Goal: Task Accomplishment & Management: Use online tool/utility

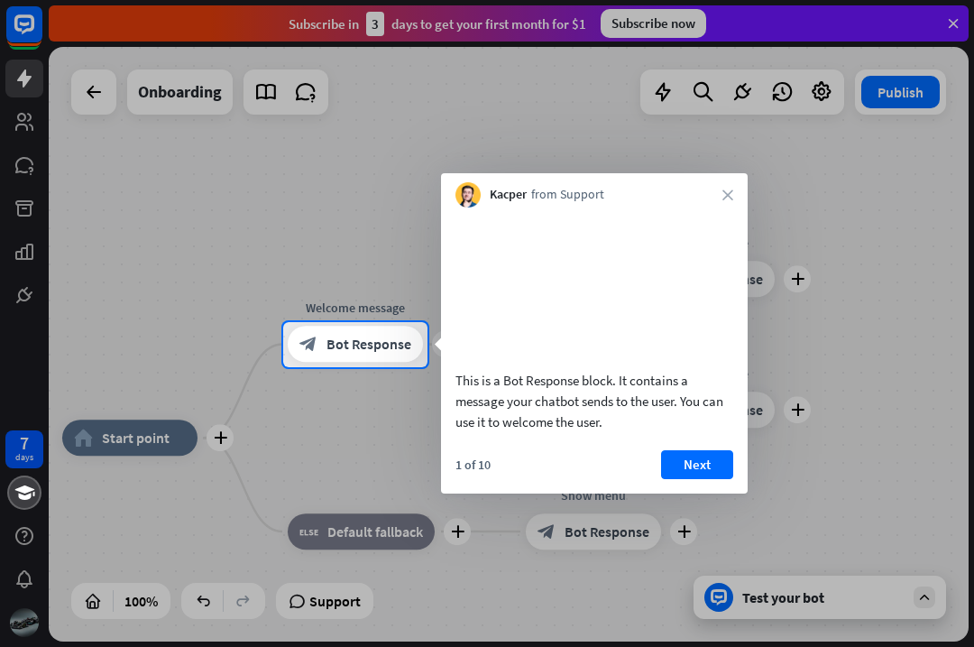
click at [702, 479] on button "Next" at bounding box center [697, 464] width 72 height 29
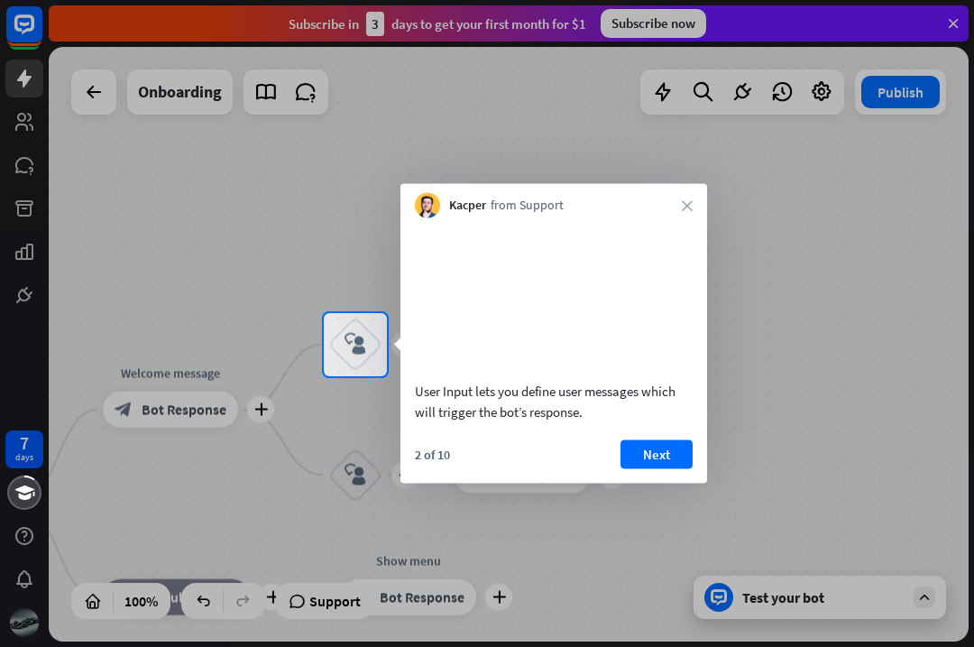
click at [664, 468] on button "Next" at bounding box center [657, 453] width 72 height 29
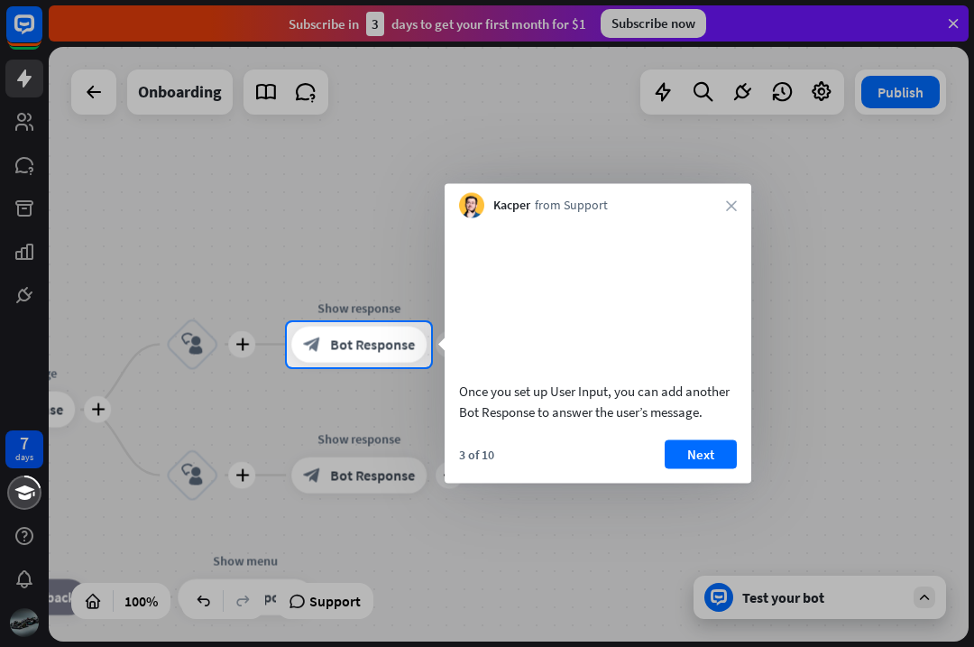
click at [700, 466] on button "Next" at bounding box center [701, 453] width 72 height 29
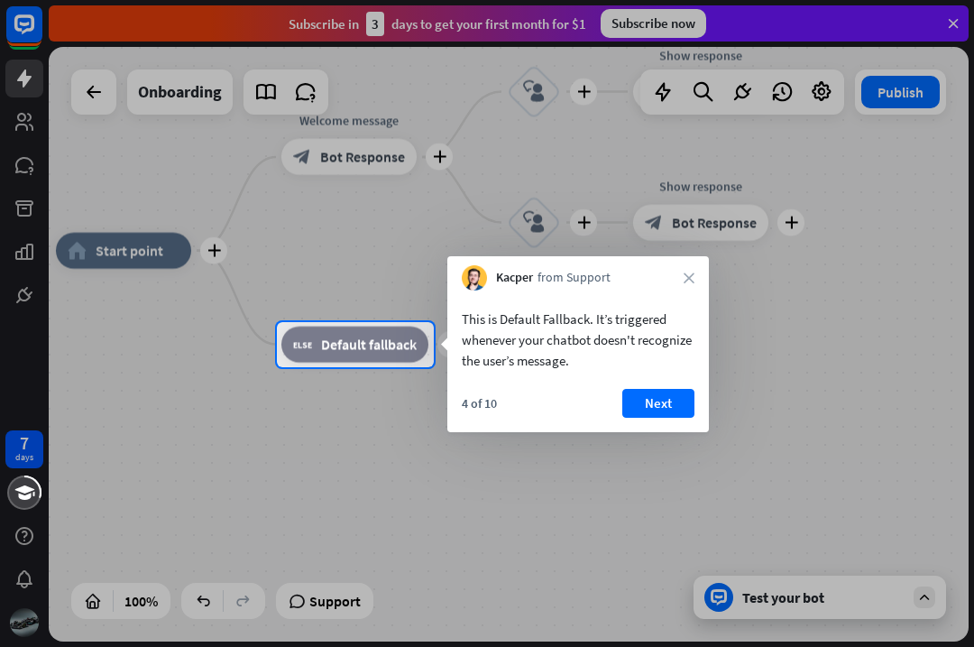
click at [661, 400] on button "Next" at bounding box center [658, 403] width 72 height 29
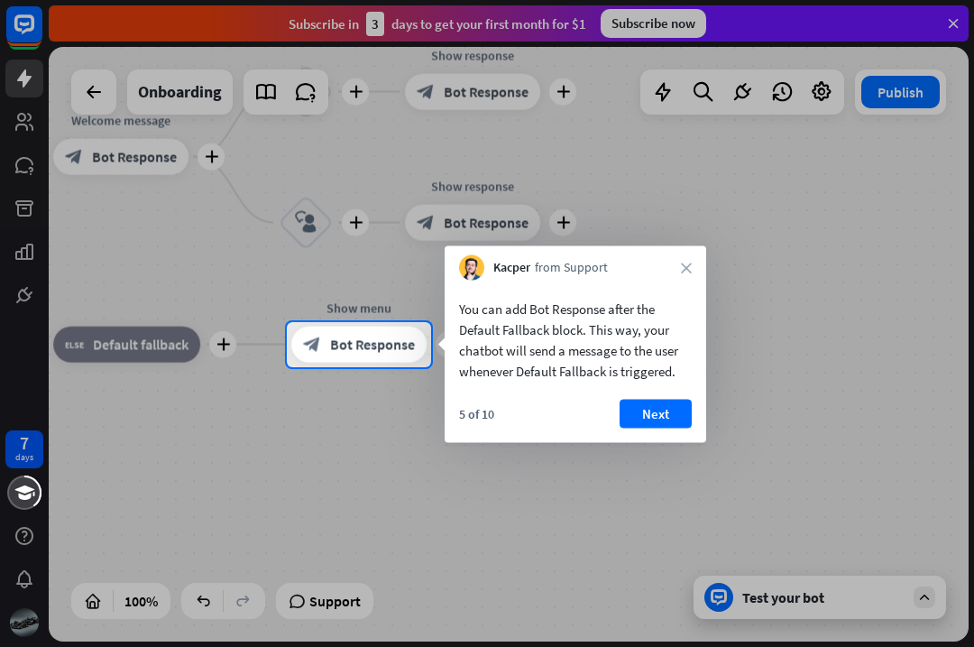
click at [672, 413] on button "Next" at bounding box center [656, 414] width 72 height 29
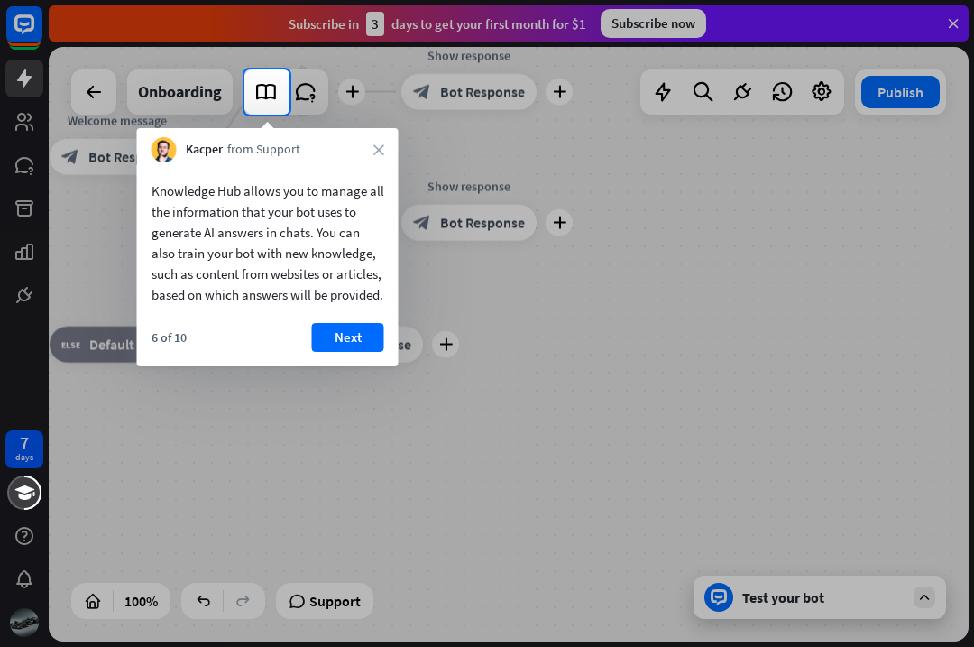
click at [346, 352] on button "Next" at bounding box center [348, 337] width 72 height 29
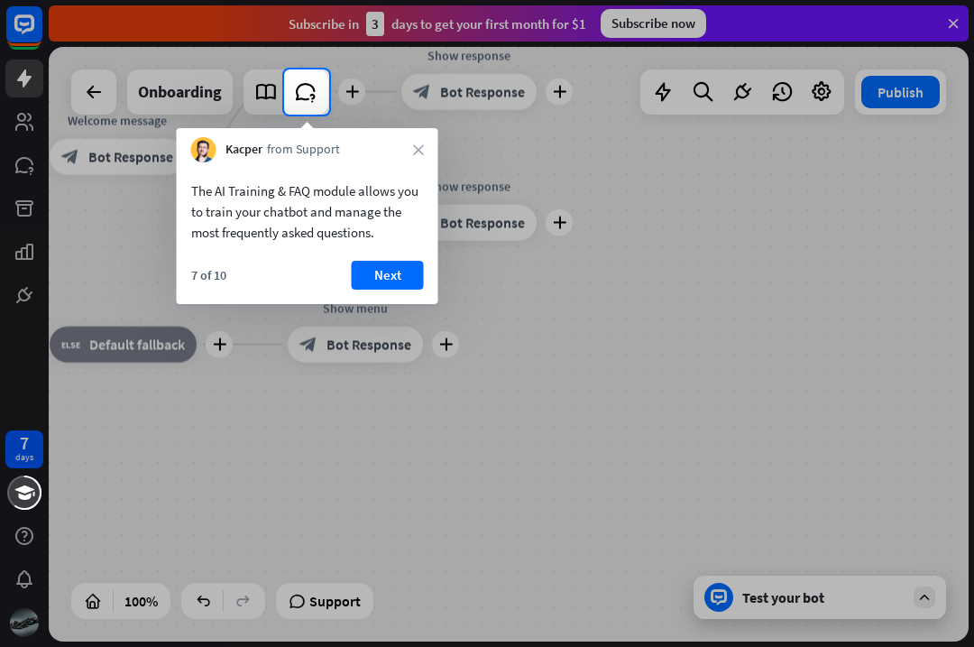
click at [393, 268] on button "Next" at bounding box center [388, 275] width 72 height 29
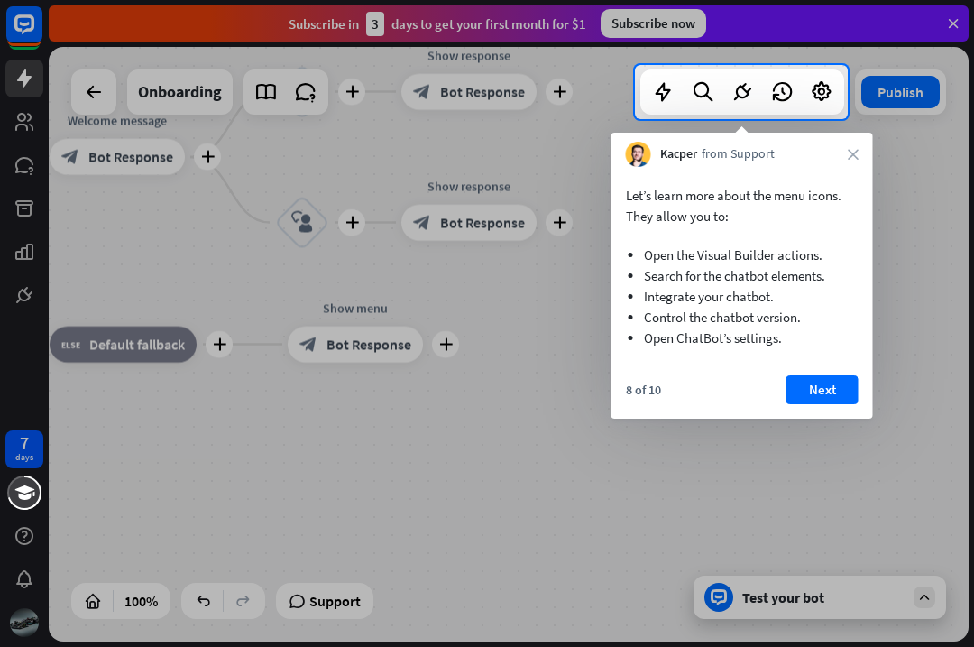
click at [839, 387] on button "Next" at bounding box center [823, 389] width 72 height 29
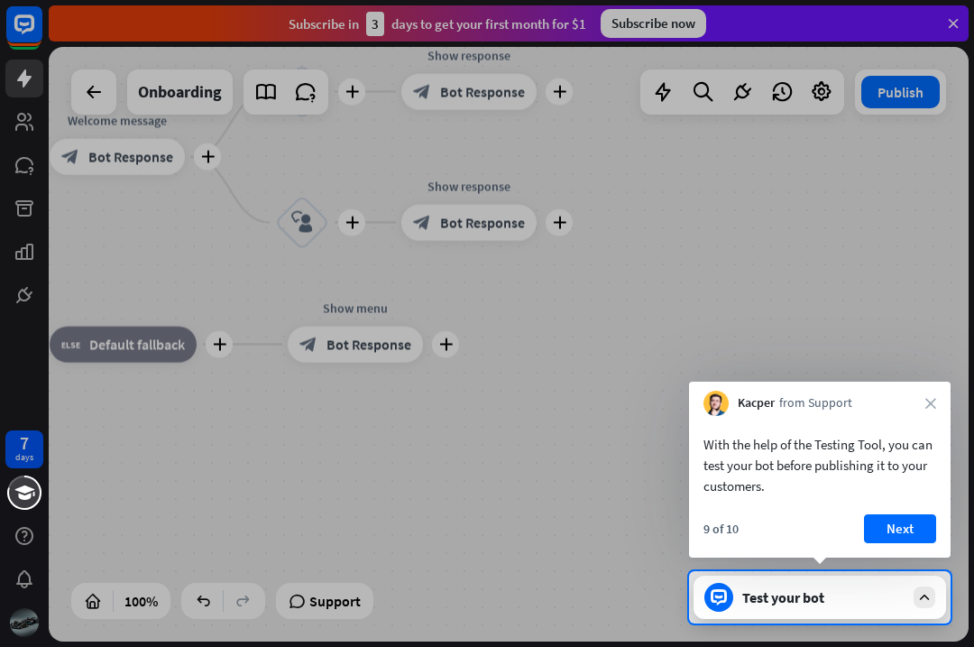
click at [910, 533] on button "Next" at bounding box center [900, 528] width 72 height 29
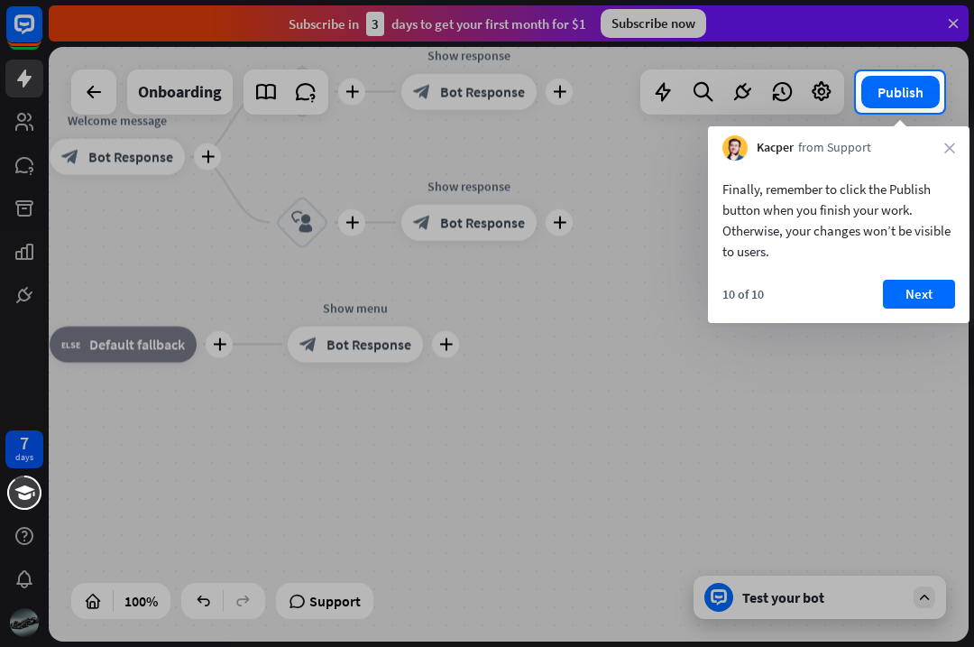
click at [917, 299] on button "Next" at bounding box center [919, 294] width 72 height 29
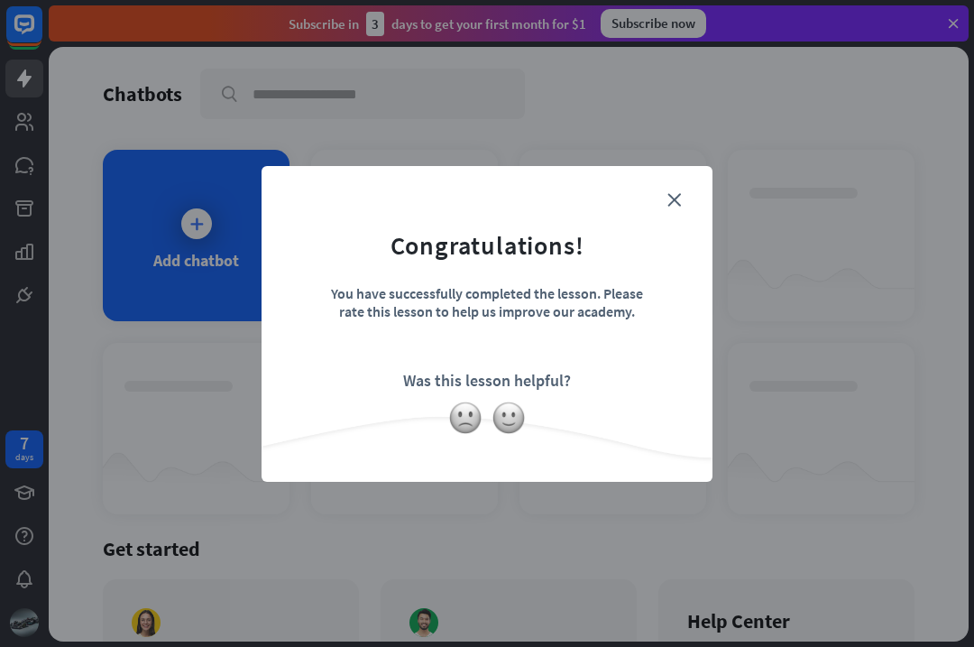
click at [669, 208] on form "Congratulations! You have successfully completed the lesson. Please rate this l…" at bounding box center [487, 297] width 406 height 216
click at [680, 195] on icon "close" at bounding box center [675, 200] width 14 height 14
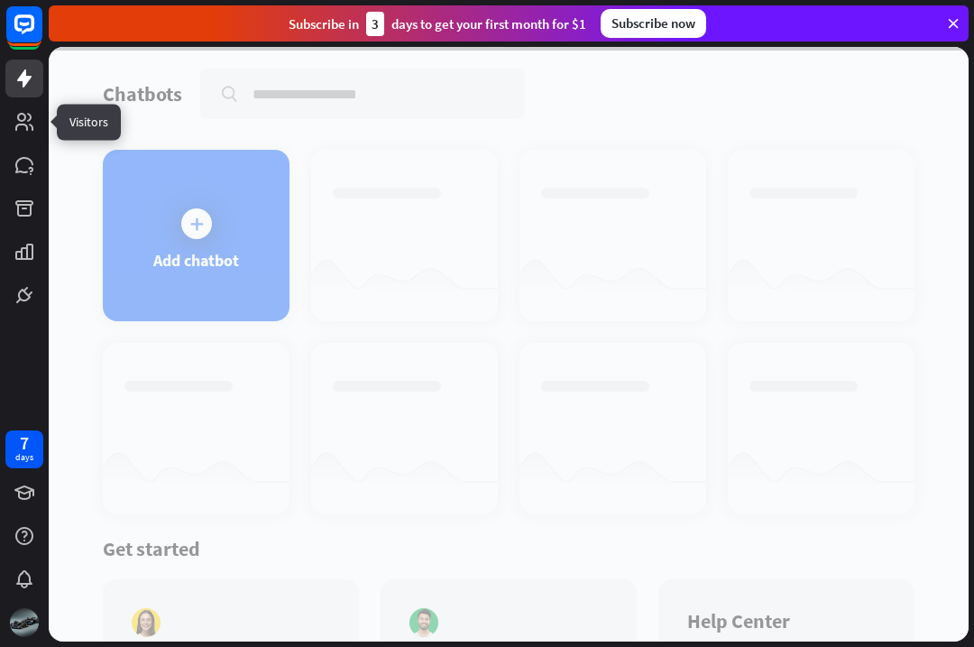
click at [0, 0] on icon at bounding box center [0, 0] width 0 height 0
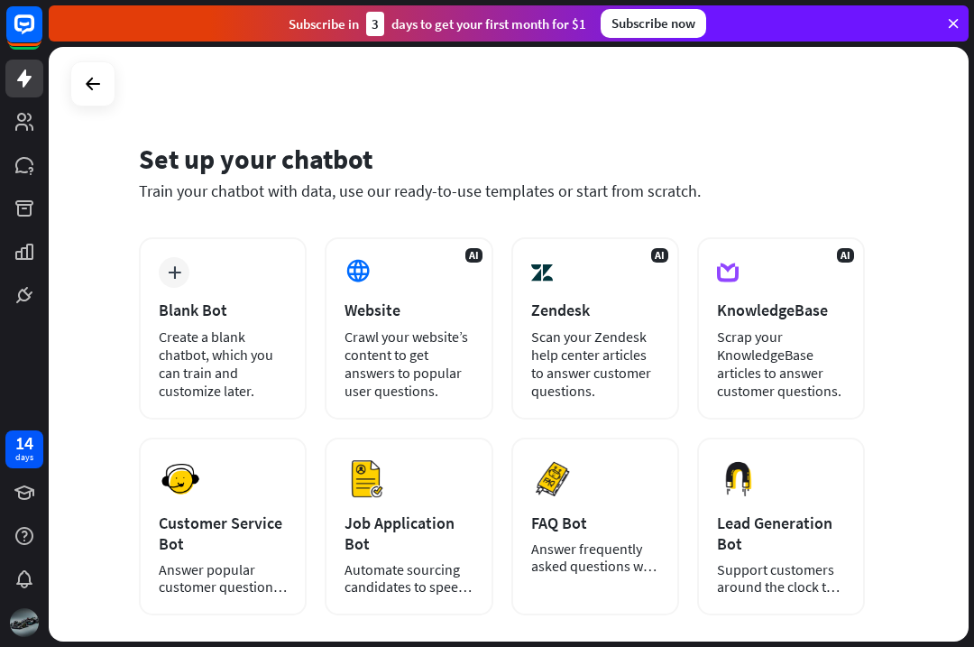
click at [234, 384] on div "Create a blank chatbot, which you can train and customize later." at bounding box center [223, 363] width 128 height 72
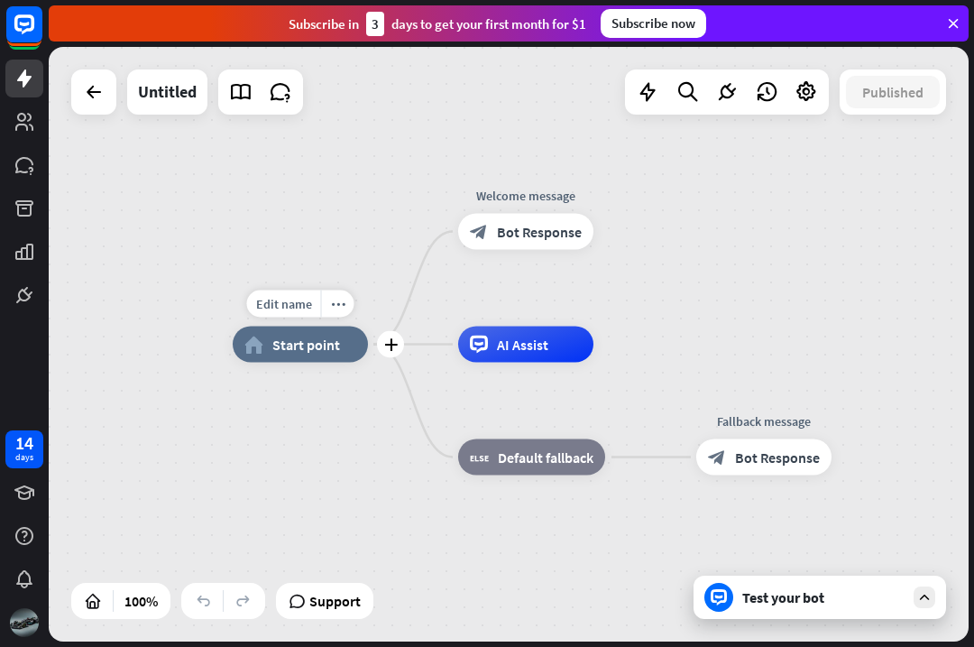
click at [286, 344] on span "Start point" at bounding box center [306, 345] width 68 height 18
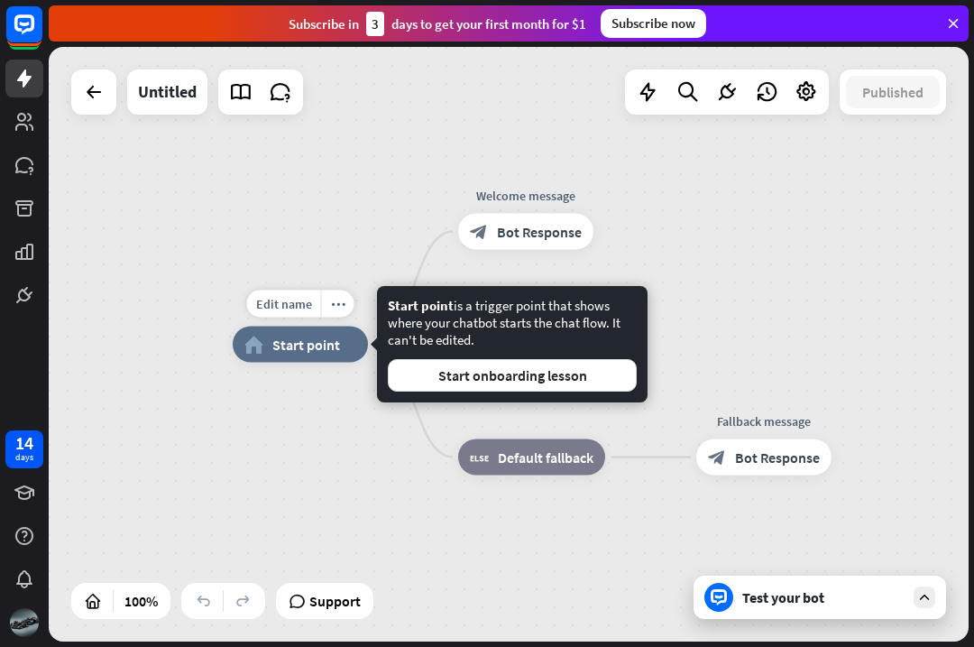
click at [780, 284] on div "Edit name more_horiz plus home_2 Start point Welcome message block_bot_response…" at bounding box center [509, 344] width 920 height 594
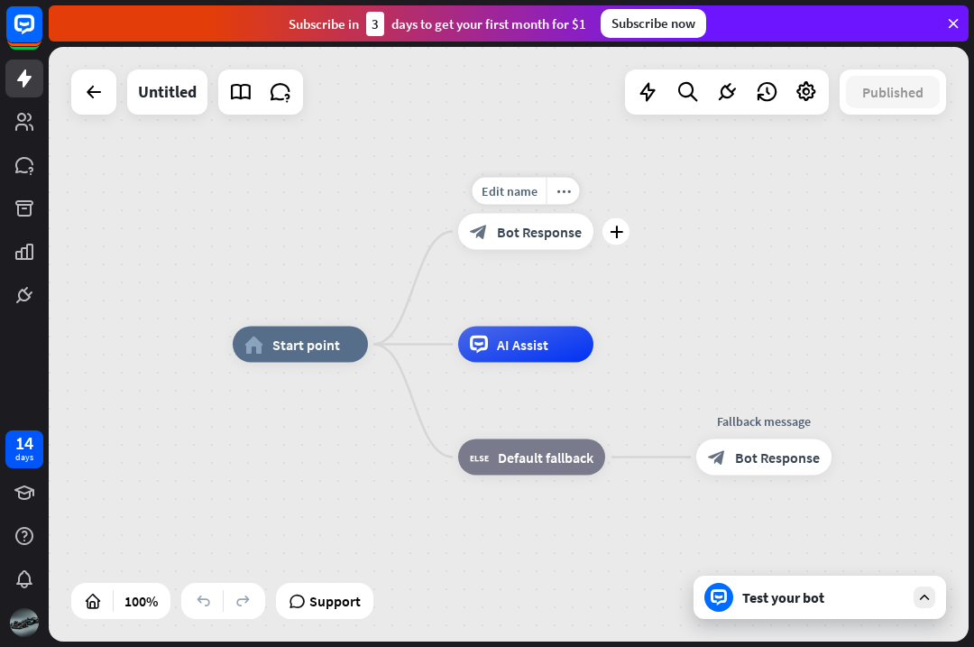
click at [522, 244] on div "block_bot_response Bot Response" at bounding box center [525, 232] width 135 height 36
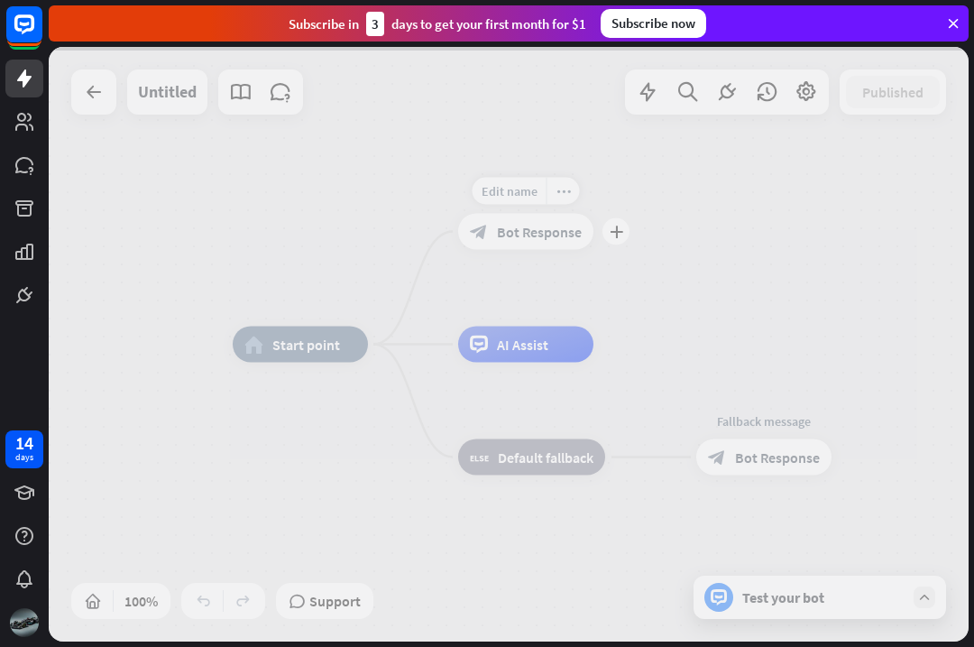
click at [536, 220] on div at bounding box center [509, 344] width 920 height 594
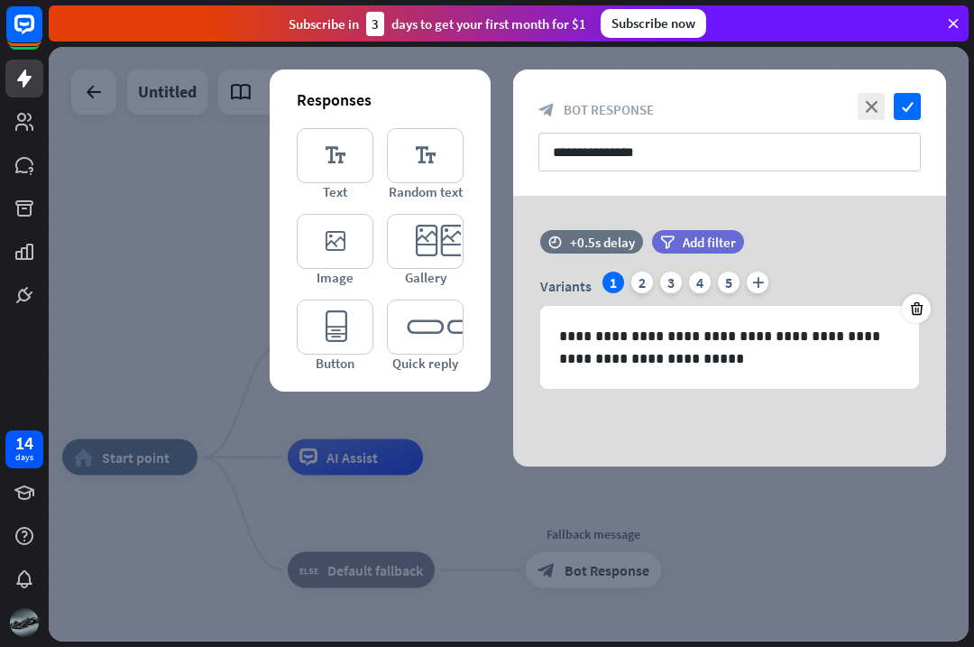
click at [797, 367] on p "**********" at bounding box center [729, 347] width 341 height 45
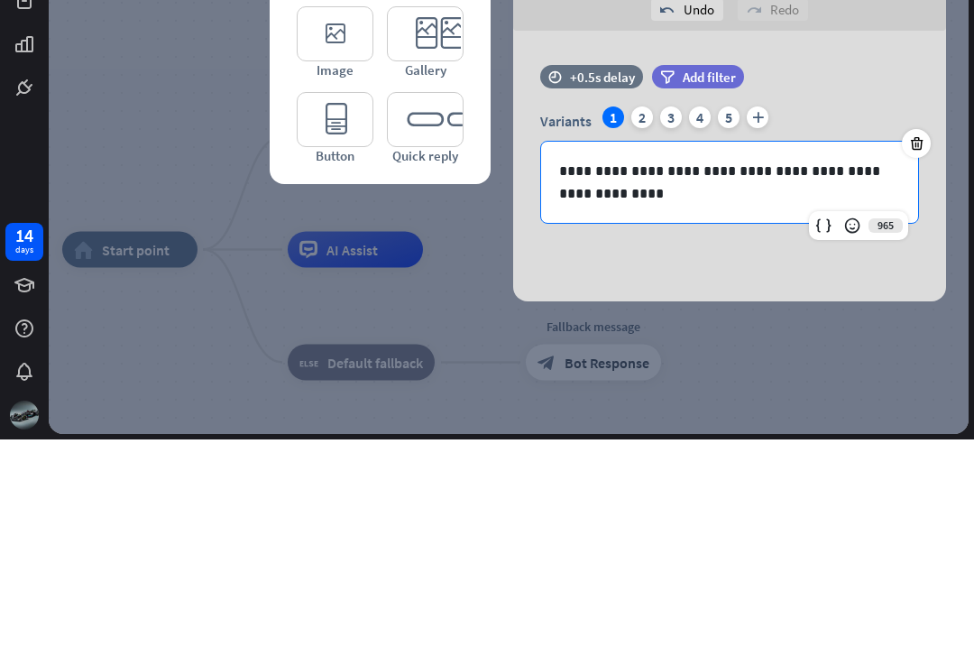
click at [631, 367] on p "**********" at bounding box center [729, 389] width 341 height 45
click at [731, 367] on p "**********" at bounding box center [729, 389] width 341 height 45
click at [688, 367] on p "**********" at bounding box center [729, 389] width 341 height 45
click at [759, 367] on p "**********" at bounding box center [729, 389] width 341 height 45
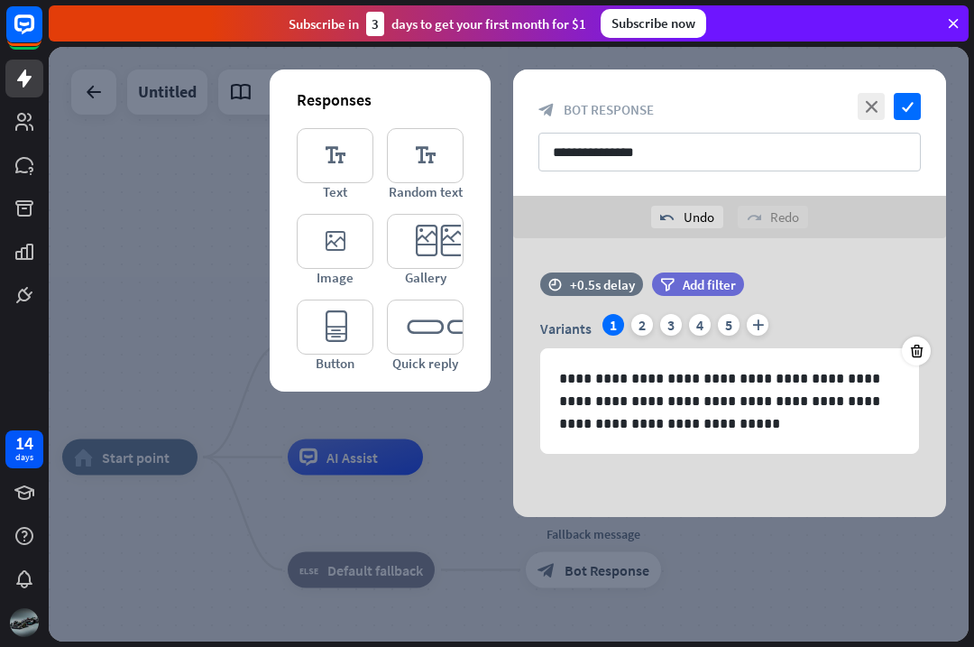
click at [915, 105] on icon "check" at bounding box center [907, 106] width 27 height 27
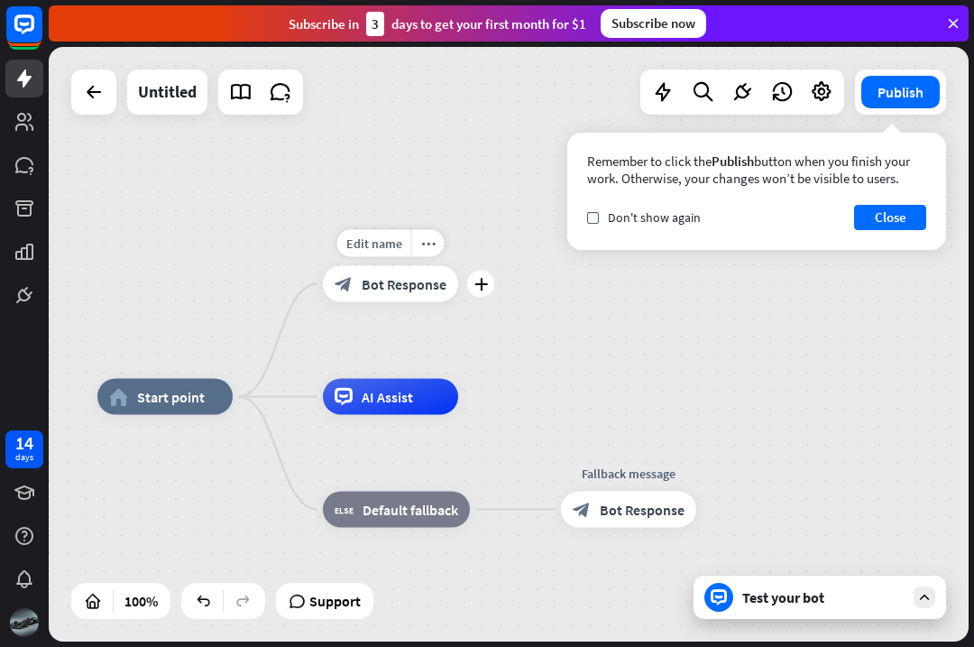
click at [894, 223] on button "Close" at bounding box center [890, 217] width 72 height 25
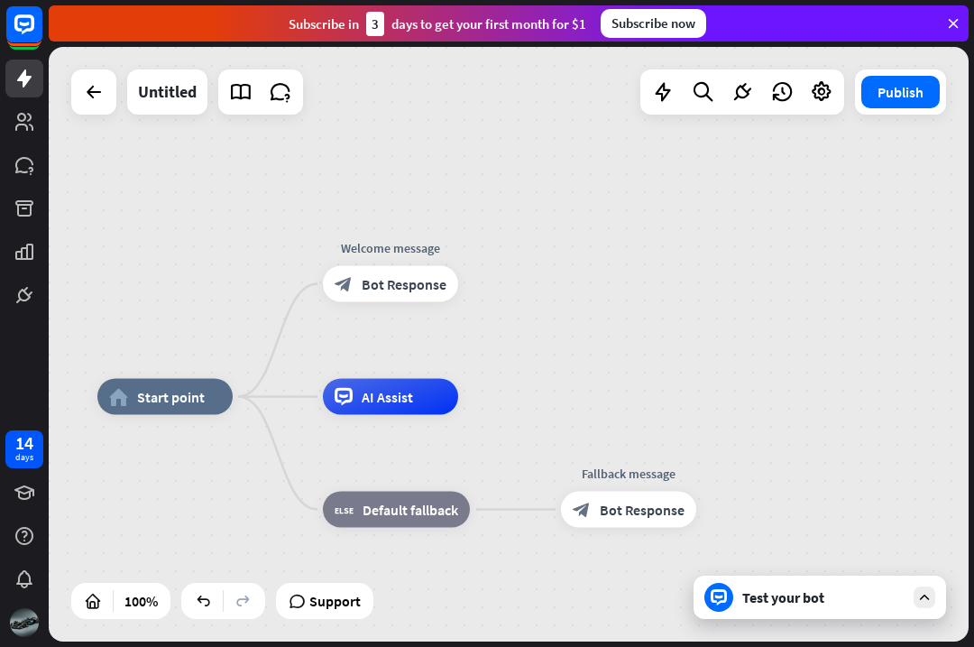
click at [860, 594] on div "Test your bot" at bounding box center [823, 597] width 162 height 18
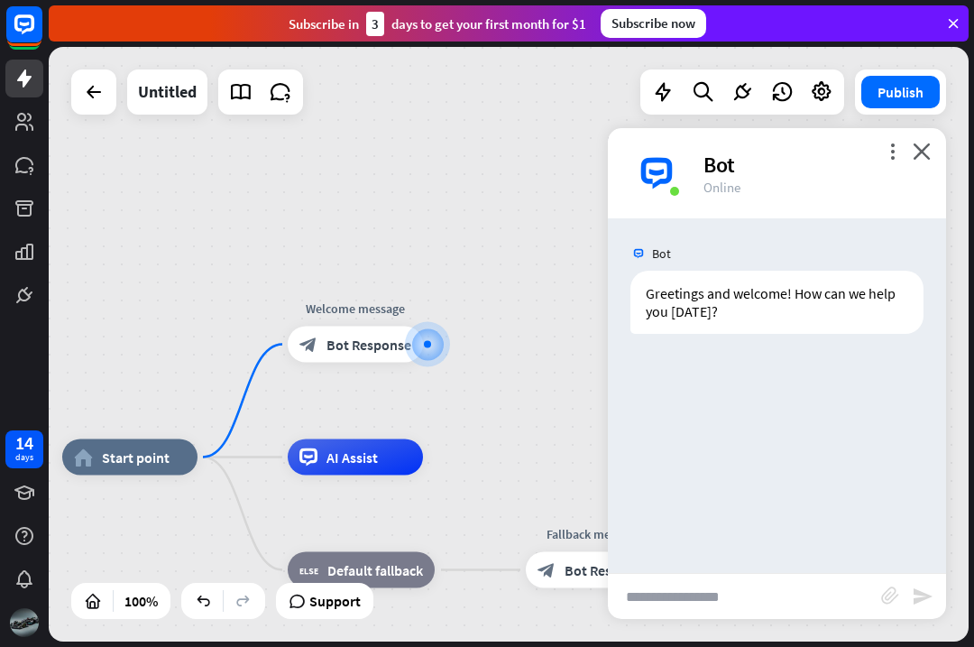
click at [932, 142] on div "more_vert close Bot Online" at bounding box center [777, 173] width 338 height 90
click at [915, 150] on icon "close" at bounding box center [922, 151] width 18 height 17
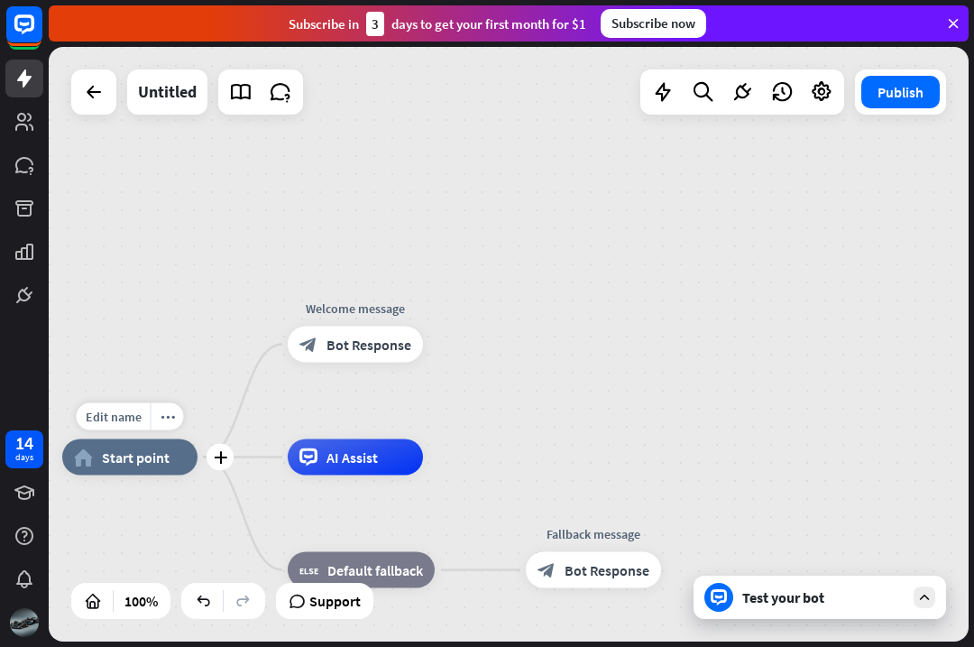
click at [124, 464] on span "Start point" at bounding box center [136, 457] width 68 height 18
click at [819, 426] on div "Edit name more_horiz home_2 Start point Welcome message block_bot_response Bot …" at bounding box center [509, 344] width 920 height 594
click at [855, 402] on div "Edit name more_horiz home_2 Start point Welcome message block_bot_response Bot …" at bounding box center [509, 344] width 920 height 594
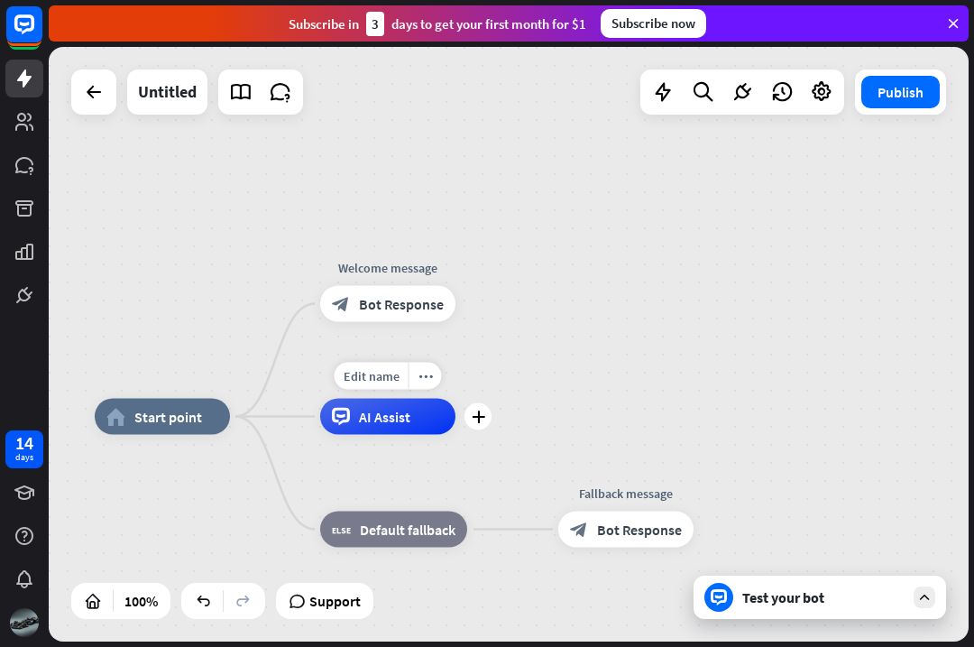
click at [423, 373] on icon "more_horiz" at bounding box center [426, 376] width 14 height 14
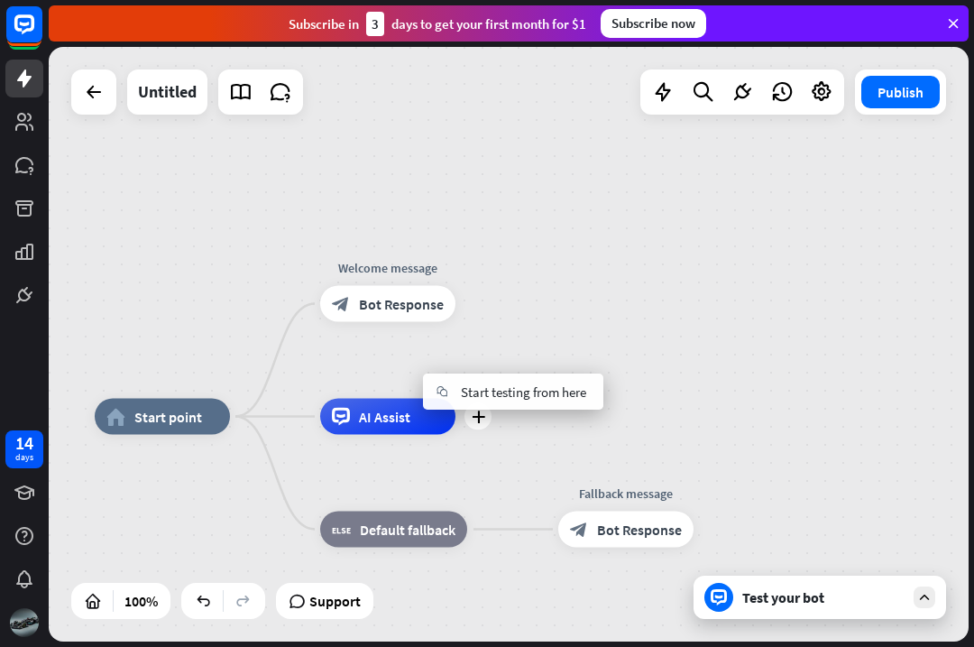
click at [744, 348] on div "home_2 Start point Welcome message block_bot_response Bot Response plus AI Assi…" at bounding box center [509, 344] width 920 height 594
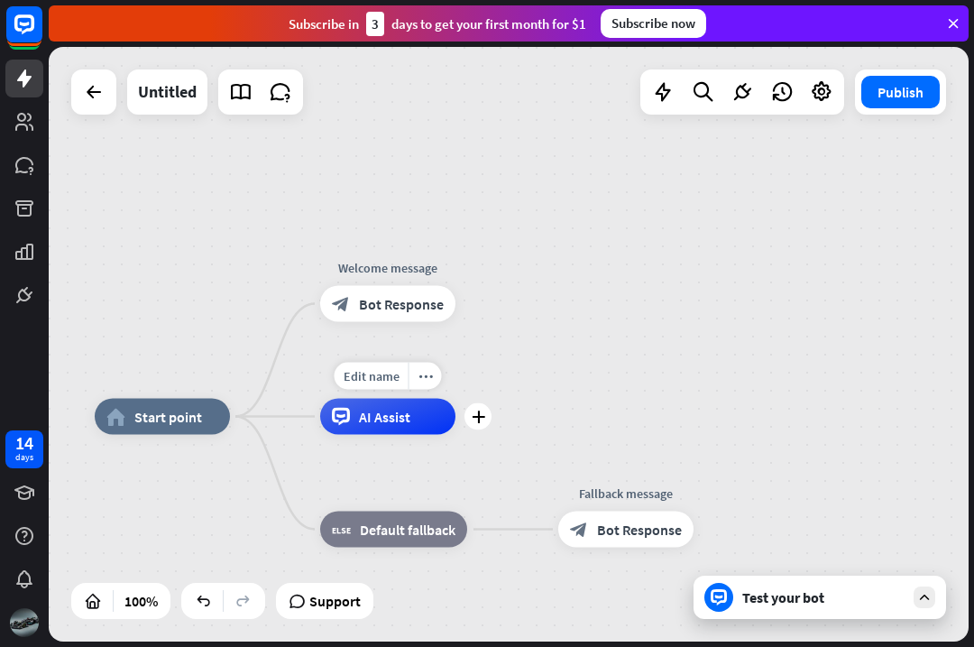
click at [392, 425] on span "AI Assist" at bounding box center [384, 417] width 51 height 18
click at [417, 380] on div "more_horiz" at bounding box center [425, 376] width 33 height 27
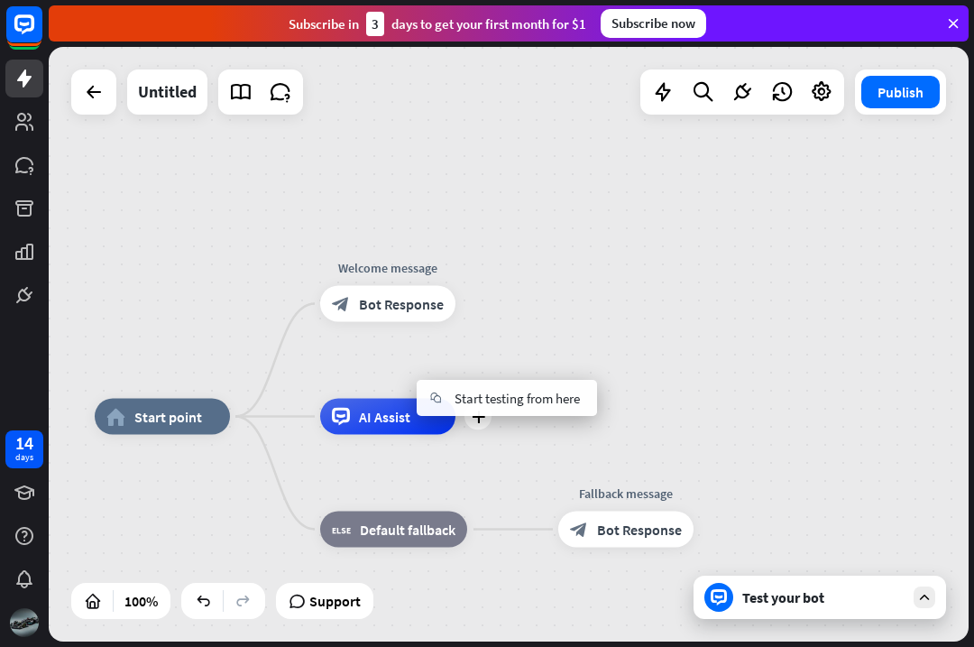
click at [836, 303] on div "home_2 Start point Welcome message block_bot_response Bot Response plus AI Assi…" at bounding box center [509, 344] width 920 height 594
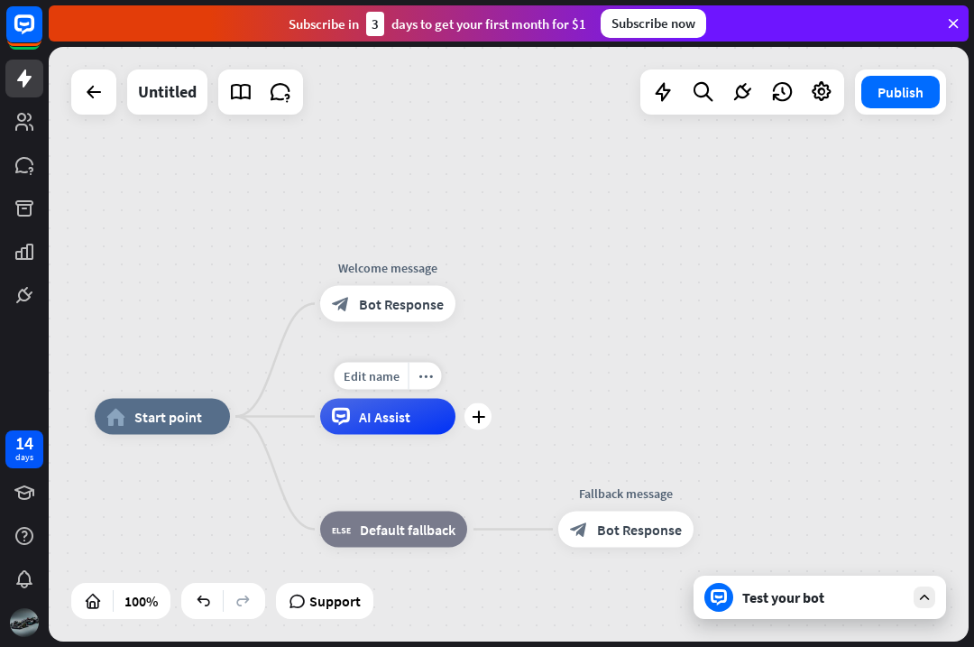
click at [377, 305] on span "Bot Response" at bounding box center [401, 304] width 85 height 18
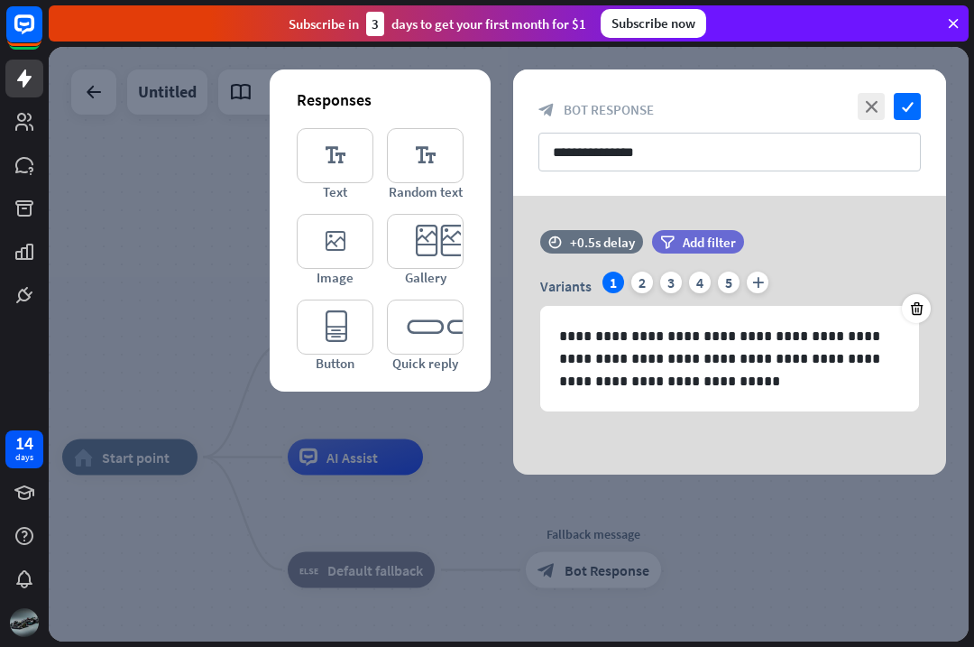
click at [323, 146] on icon "editor_text" at bounding box center [335, 155] width 77 height 55
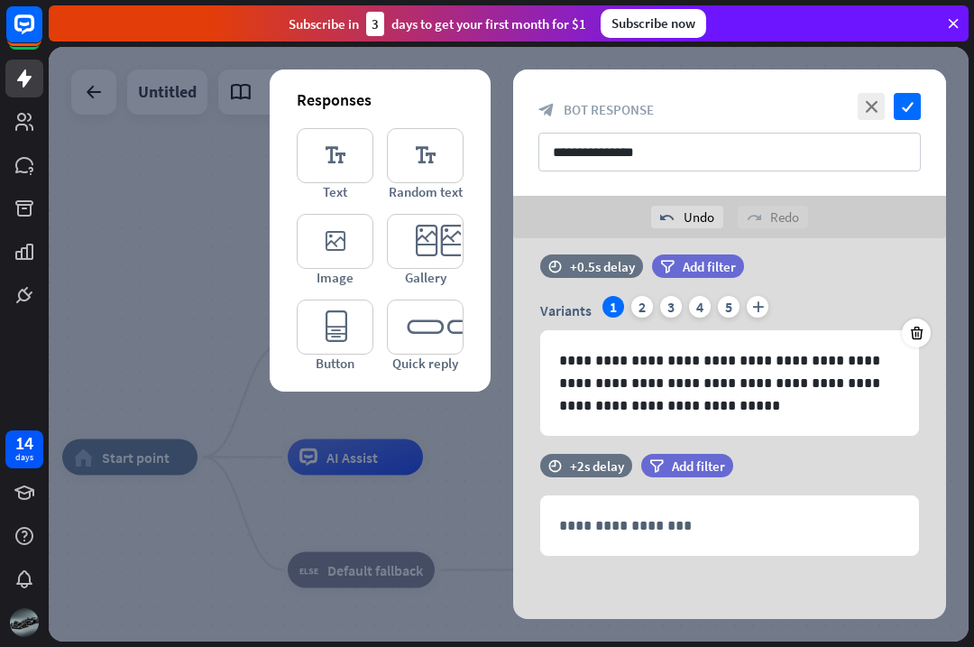
scroll to position [18, 0]
click at [516, 548] on icon at bounding box center [513, 548] width 17 height 16
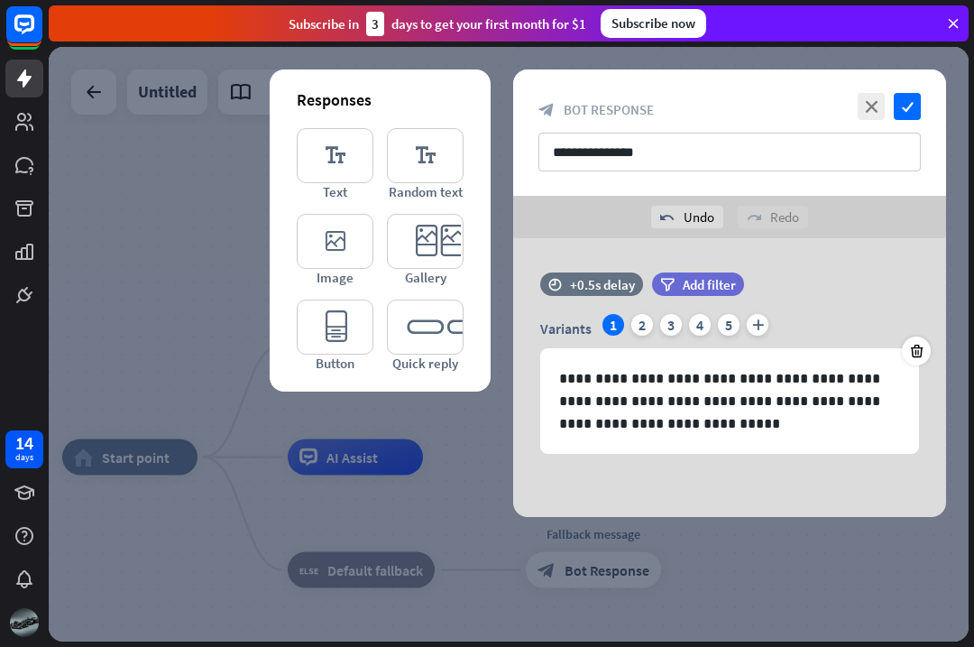
scroll to position [0, 0]
click at [509, 337] on icon at bounding box center [513, 332] width 16 height 16
click at [502, 323] on div at bounding box center [513, 332] width 29 height 29
click at [544, 299] on div "time +0.5s delay" at bounding box center [591, 292] width 103 height 41
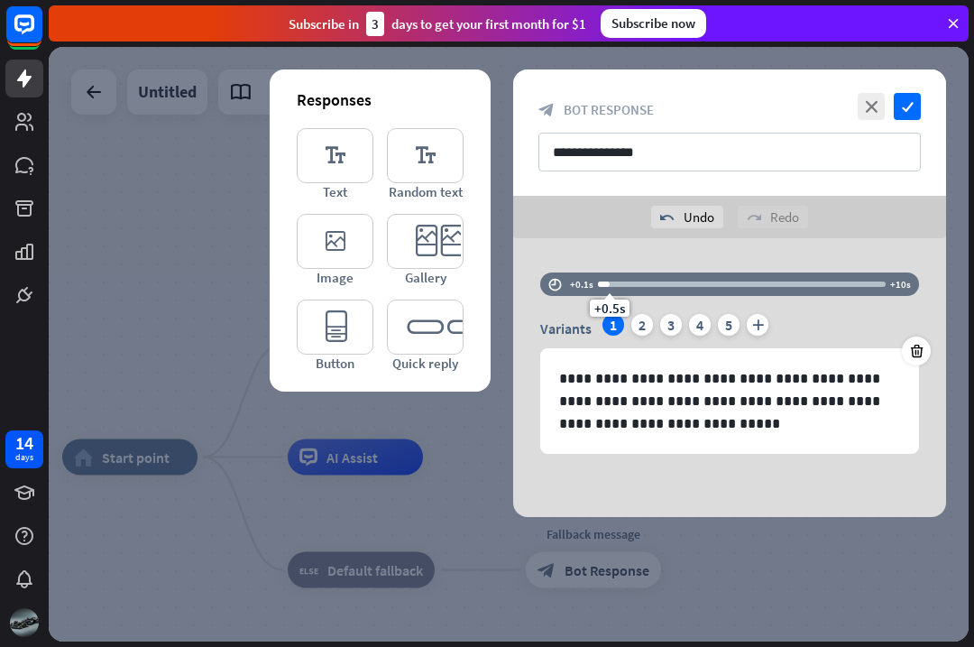
click at [502, 336] on div at bounding box center [513, 332] width 29 height 29
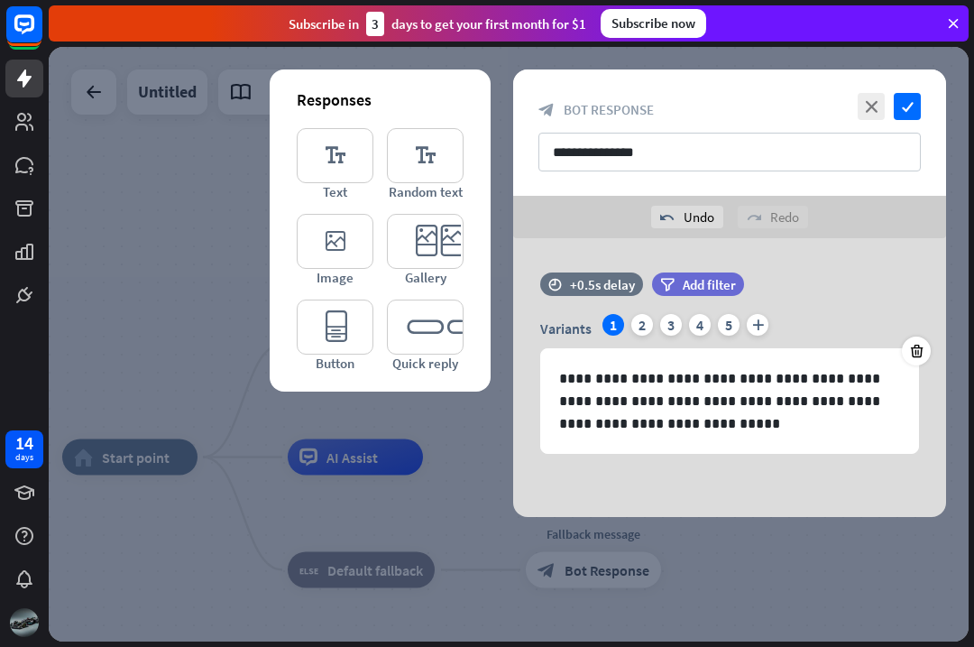
click at [903, 98] on icon "check" at bounding box center [907, 106] width 27 height 27
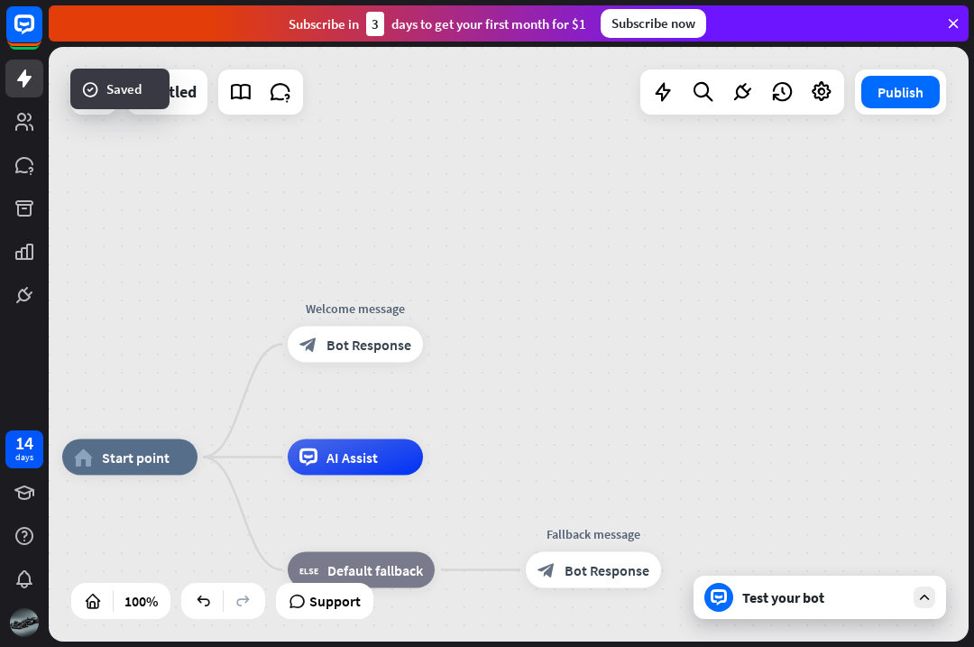
click at [863, 590] on div "Test your bot" at bounding box center [823, 597] width 162 height 18
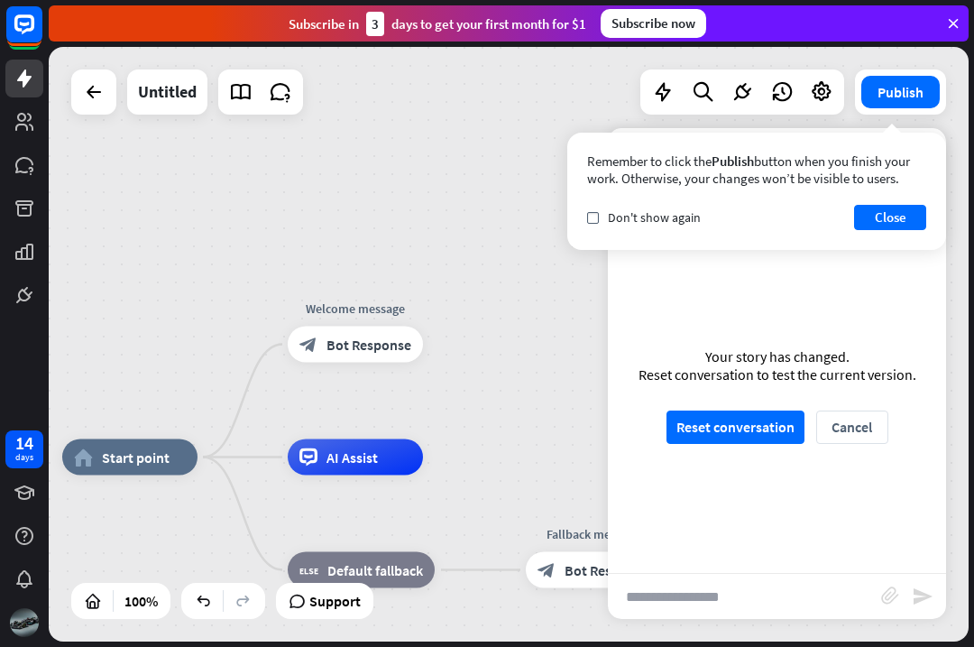
click at [751, 419] on button "Reset conversation" at bounding box center [736, 426] width 138 height 33
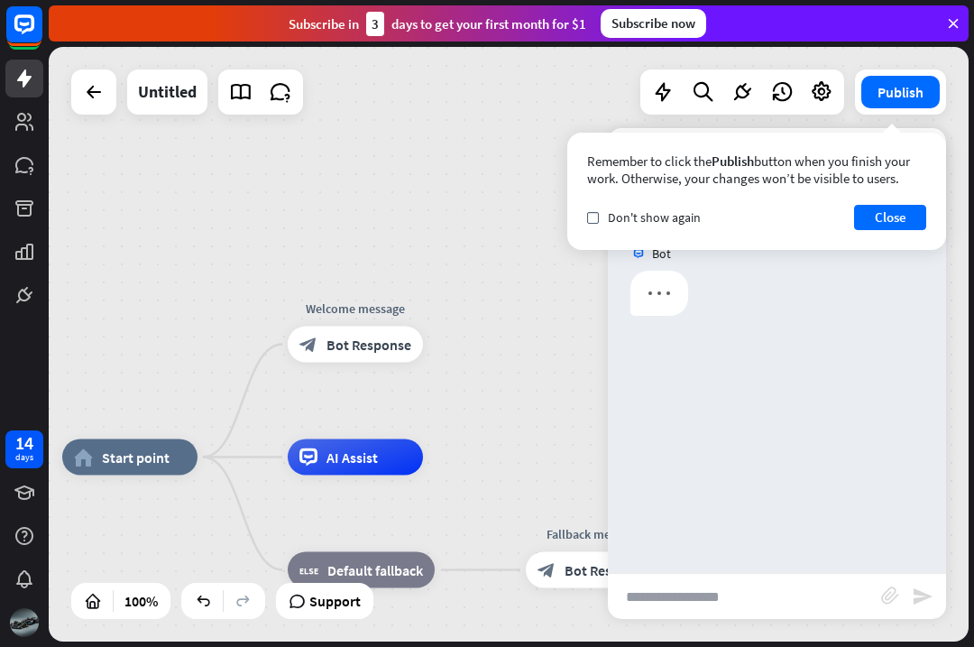
click at [896, 219] on button "Close" at bounding box center [890, 217] width 72 height 25
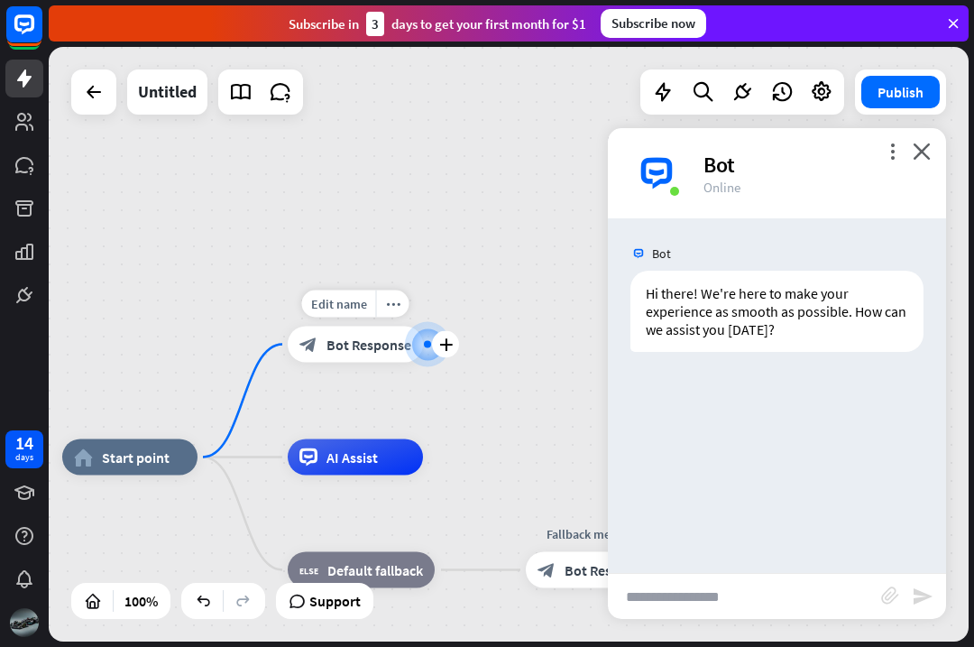
click at [346, 306] on span "Edit name" at bounding box center [339, 304] width 56 height 16
click at [505, 180] on div "**********" at bounding box center [509, 344] width 920 height 594
click at [920, 145] on icon "close" at bounding box center [922, 151] width 18 height 17
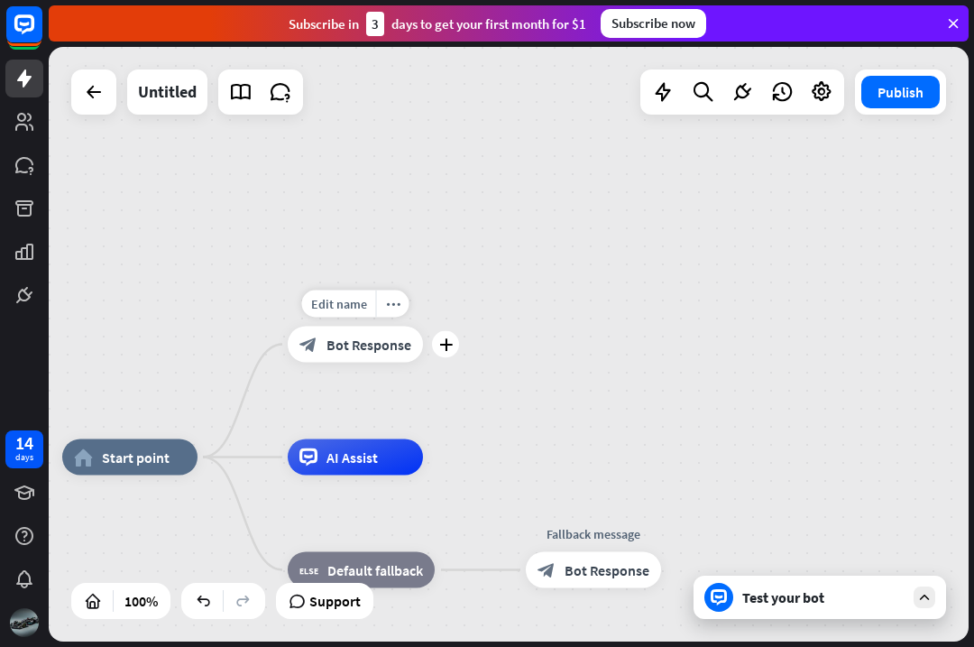
click at [380, 355] on div "block_bot_response Bot Response" at bounding box center [355, 345] width 135 height 36
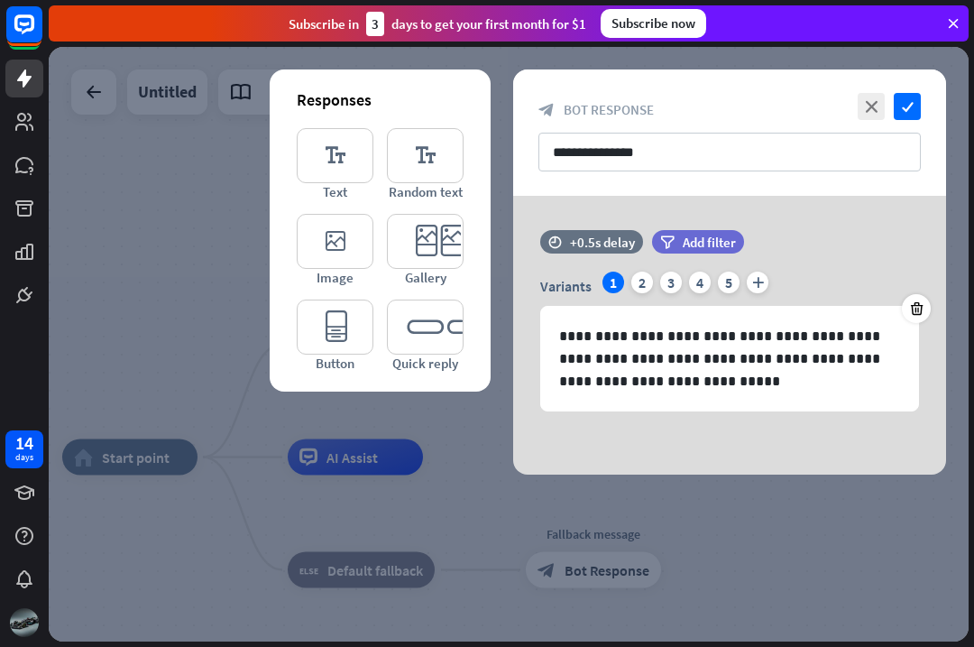
click at [204, 206] on div at bounding box center [509, 344] width 920 height 594
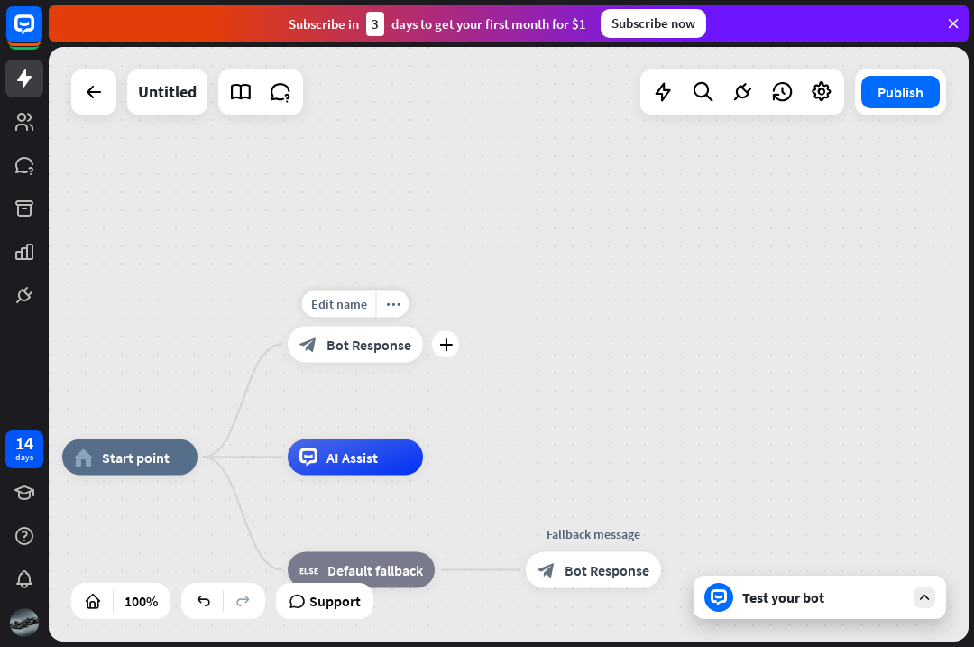
click at [393, 305] on icon "more_horiz" at bounding box center [393, 304] width 14 height 14
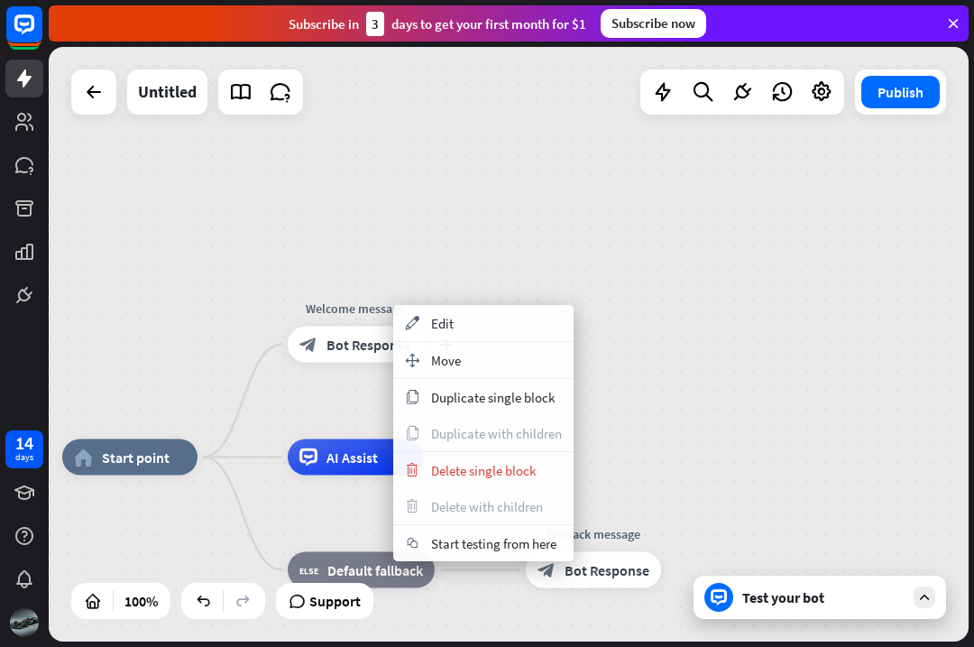
click at [519, 475] on span "Delete single block" at bounding box center [483, 470] width 105 height 17
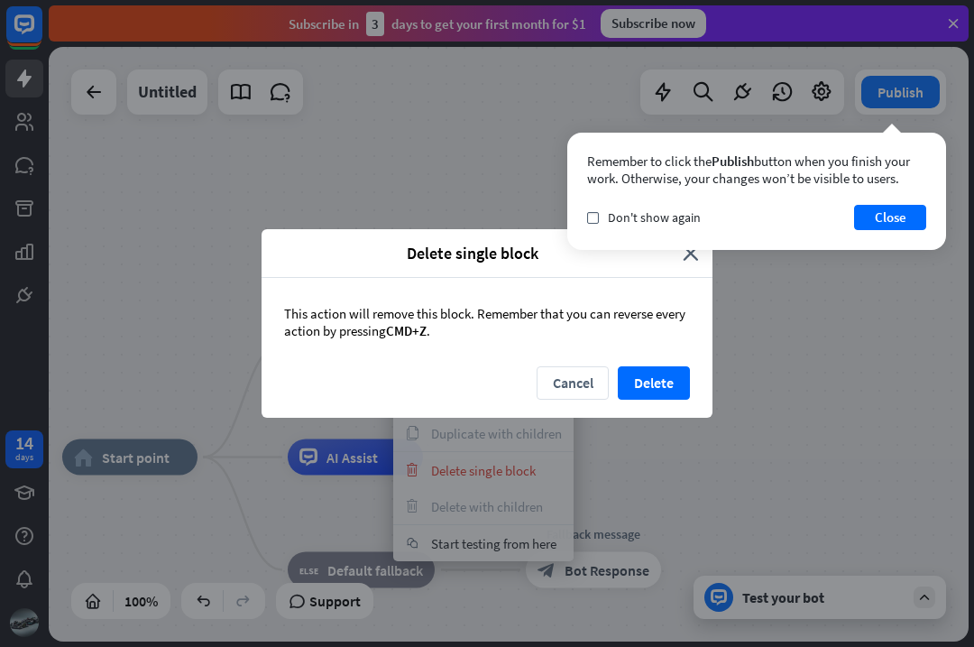
click at [661, 373] on button "Delete" at bounding box center [654, 382] width 72 height 33
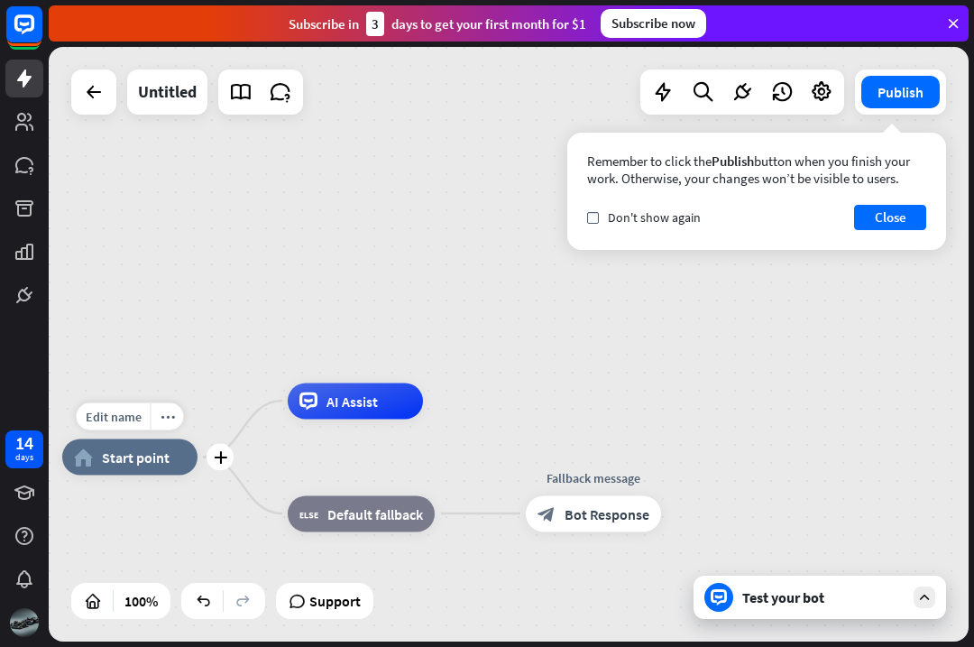
click at [219, 456] on icon "plus" at bounding box center [221, 457] width 14 height 13
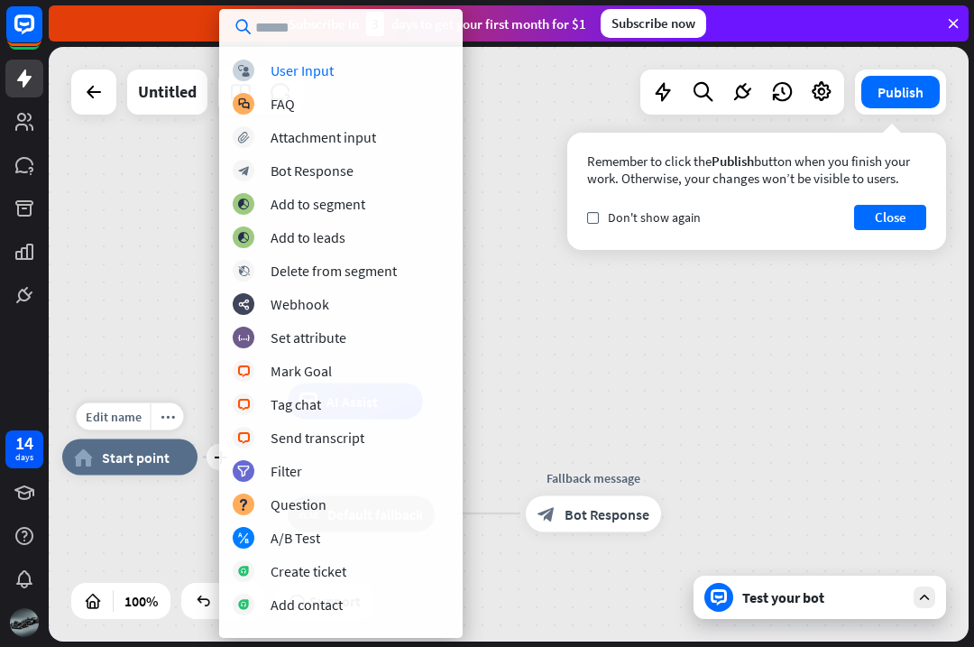
click at [347, 180] on div "block_bot_response Bot Response" at bounding box center [341, 171] width 216 height 22
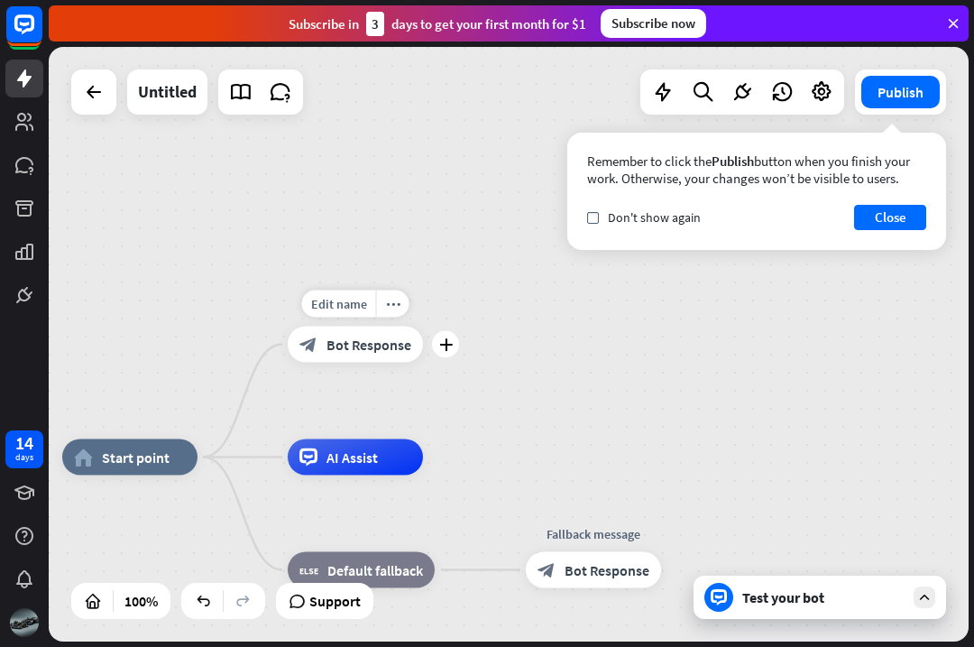
click at [373, 348] on span "Bot Response" at bounding box center [369, 345] width 85 height 18
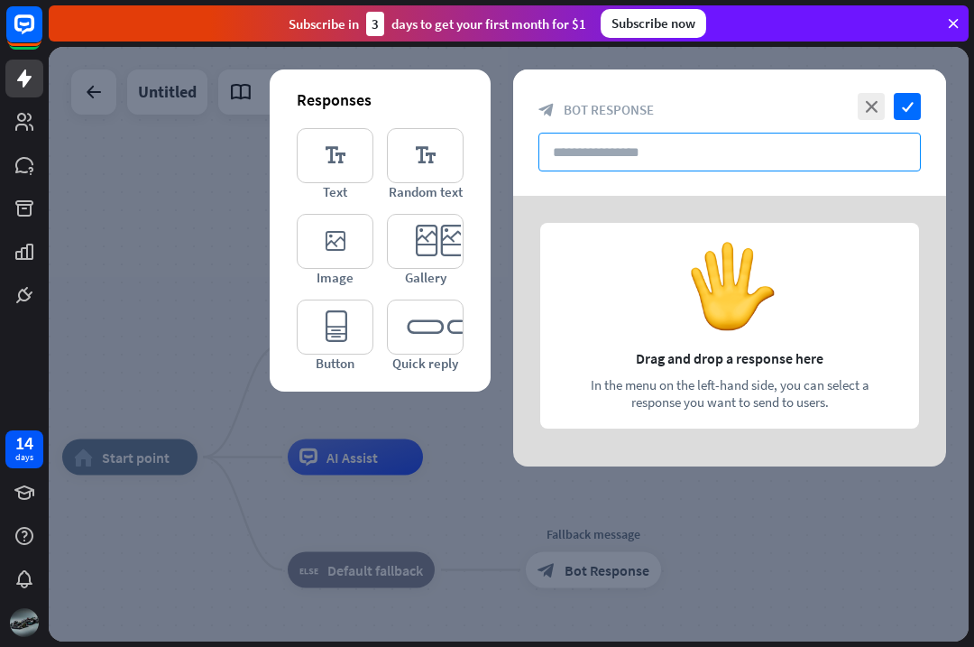
click at [754, 161] on input "text" at bounding box center [730, 152] width 382 height 39
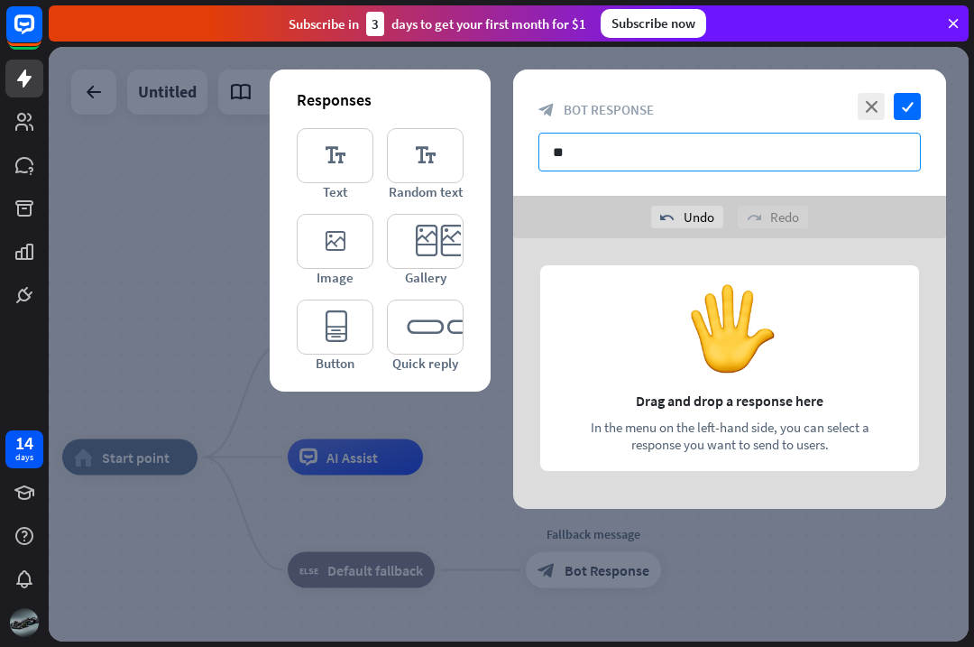
type input "*"
type input "*******"
click at [345, 152] on icon "editor_text" at bounding box center [335, 155] width 77 height 55
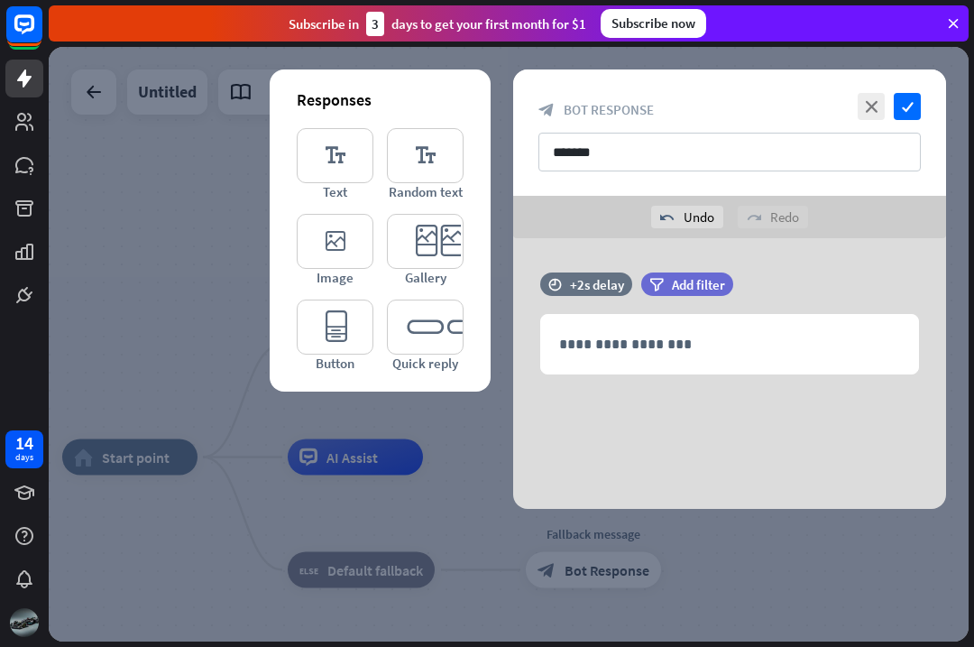
click at [708, 339] on p "**********" at bounding box center [729, 344] width 341 height 23
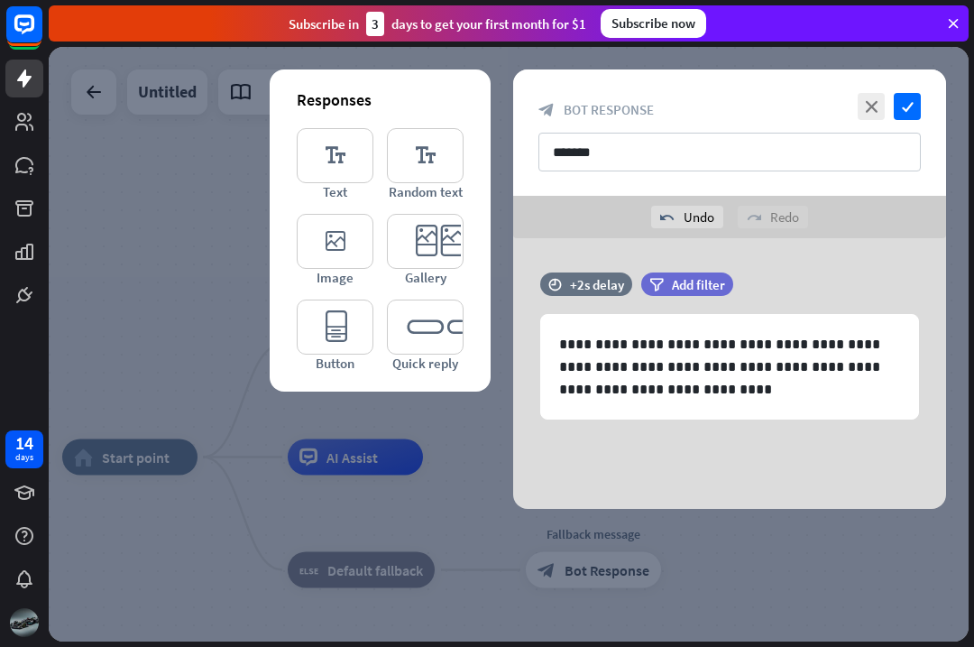
click at [894, 109] on icon "check" at bounding box center [907, 106] width 27 height 27
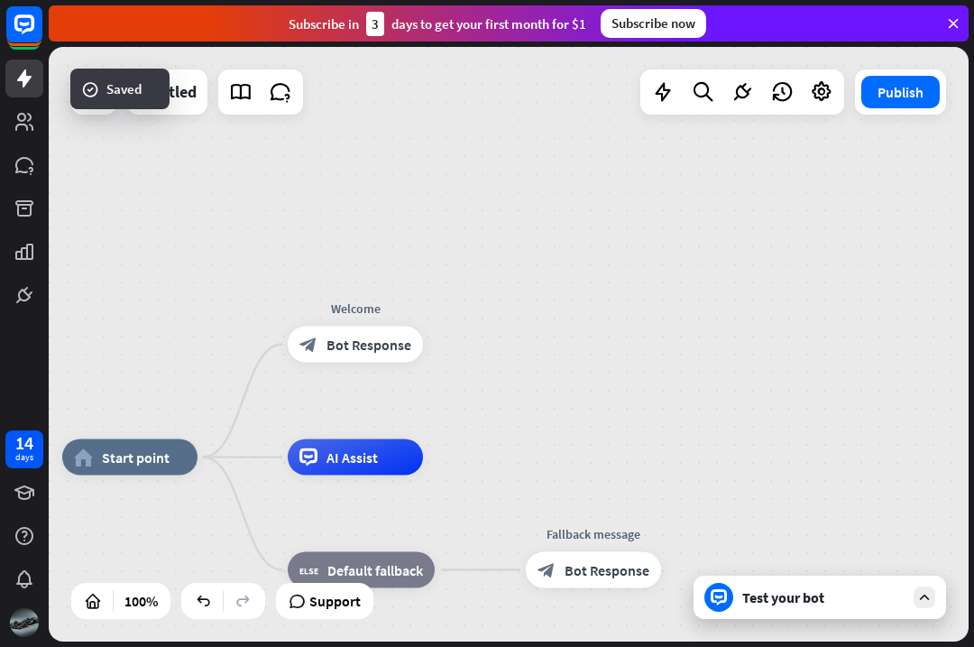
click at [832, 591] on div "Test your bot" at bounding box center [823, 597] width 162 height 18
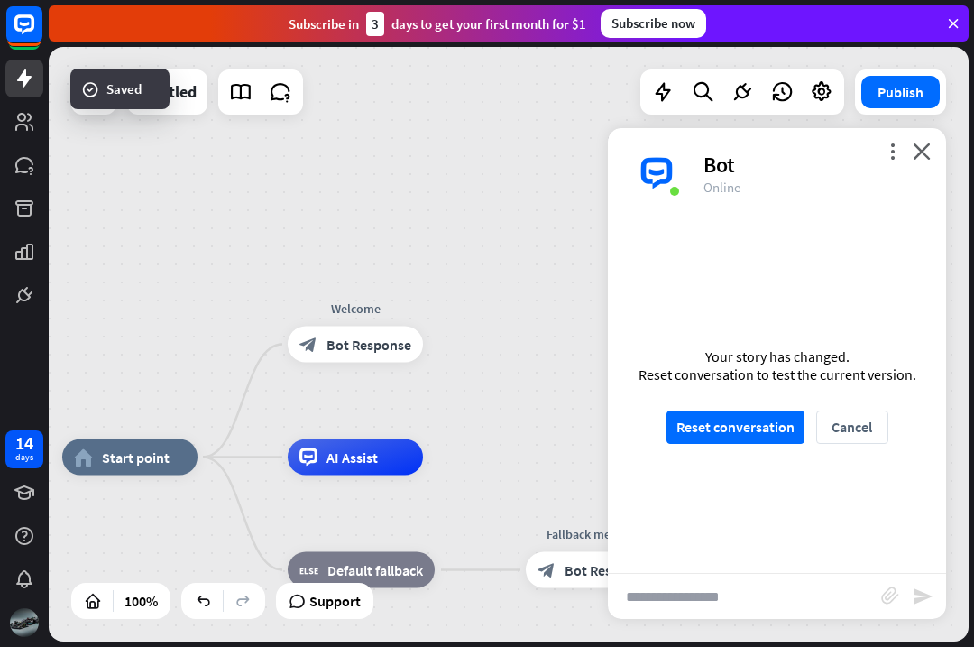
click at [760, 415] on button "Reset conversation" at bounding box center [736, 426] width 138 height 33
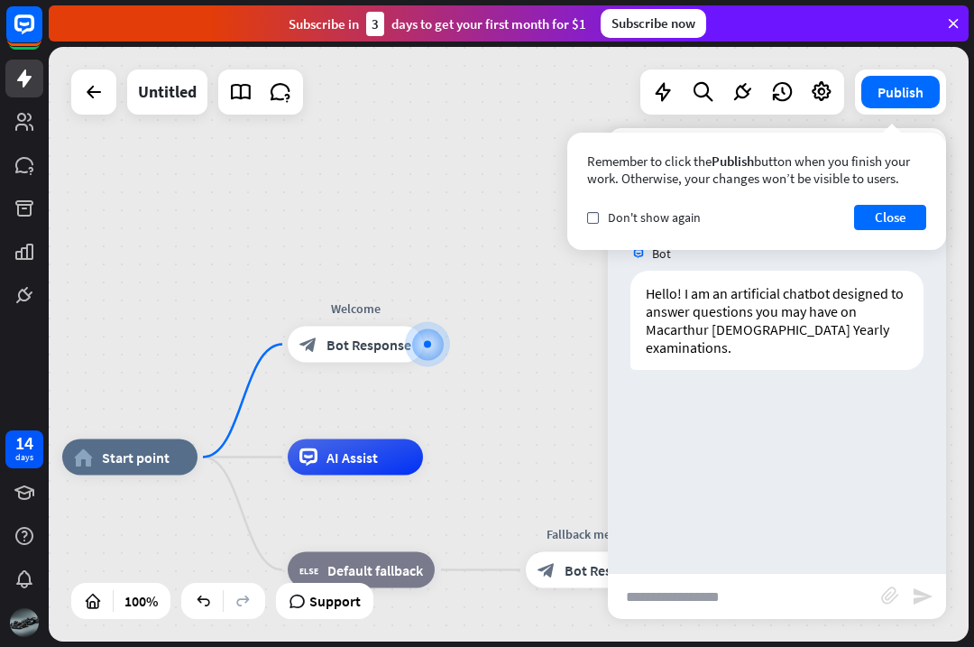
click at [788, 465] on div "Bot Hello! I am an artificial chatbot designed to answer questions you may have…" at bounding box center [777, 395] width 338 height 355
click at [896, 217] on button "Close" at bounding box center [890, 217] width 72 height 25
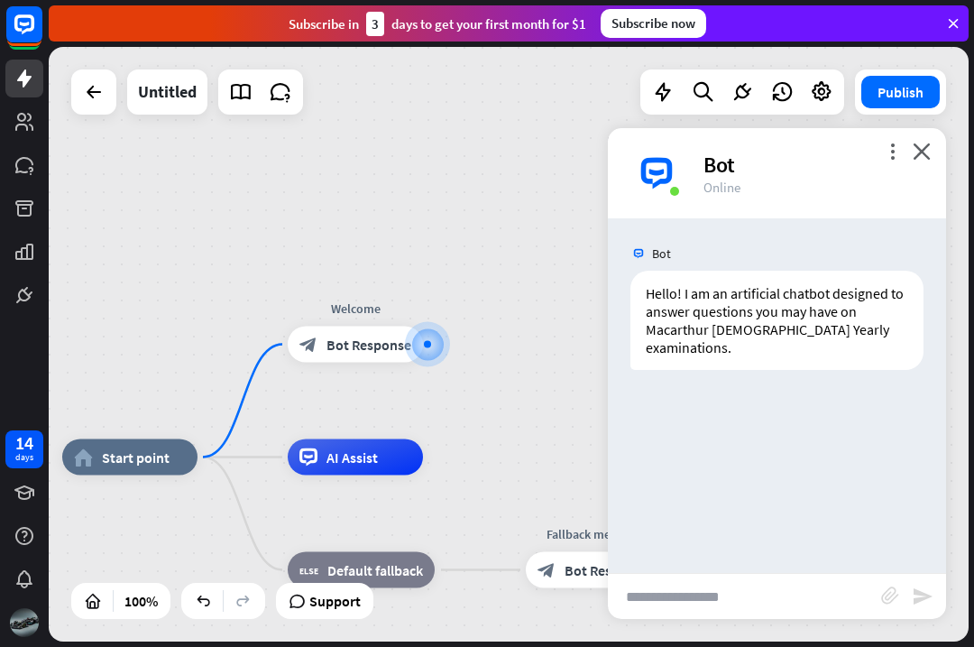
click at [922, 151] on icon "close" at bounding box center [922, 151] width 18 height 17
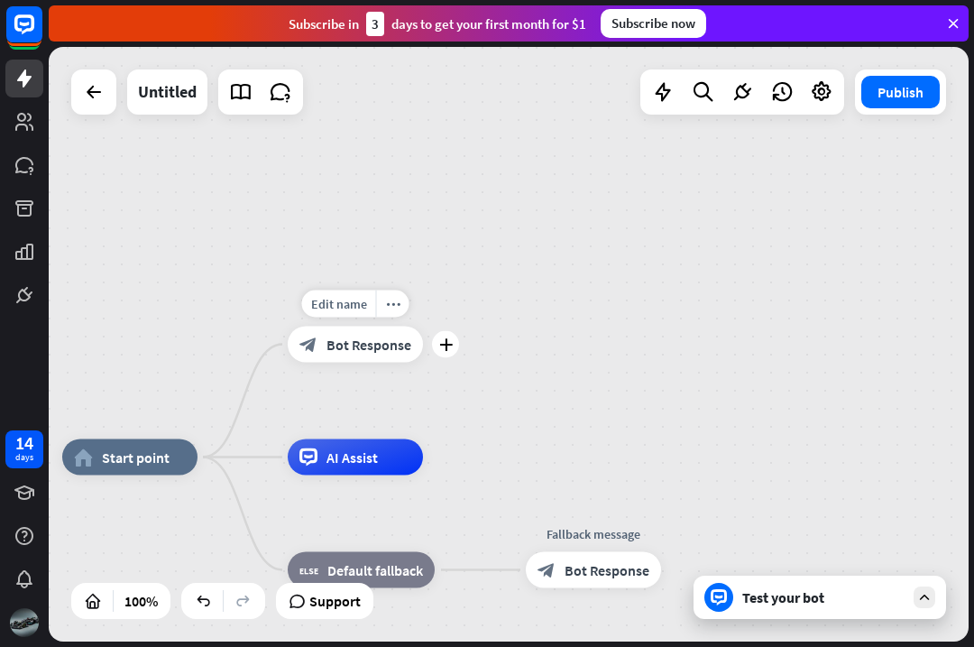
click at [445, 342] on icon "plus" at bounding box center [446, 344] width 14 height 13
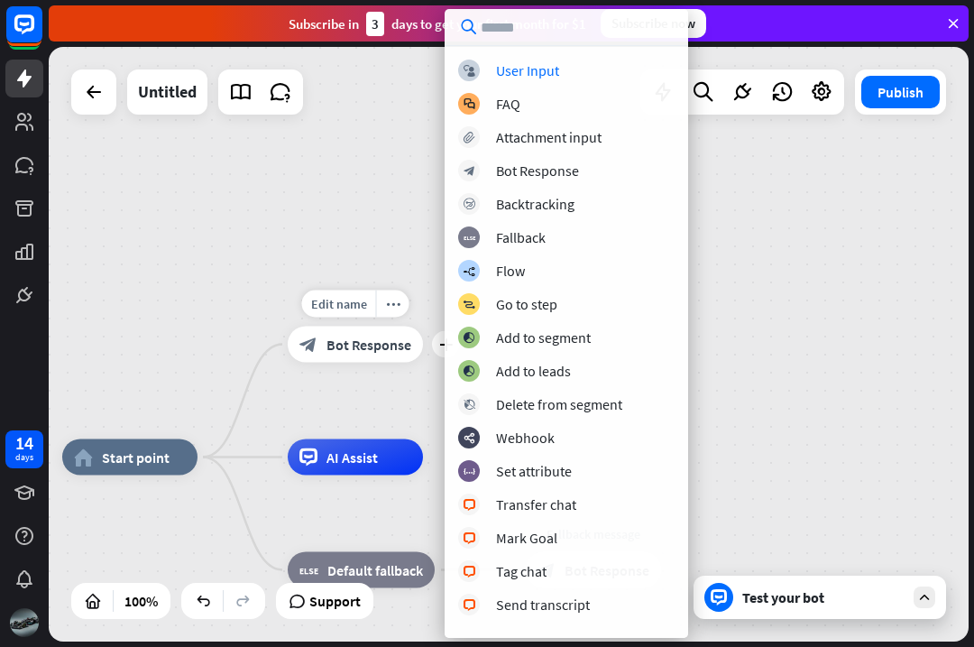
click at [603, 77] on div "block_user_input User Input" at bounding box center [566, 71] width 216 height 22
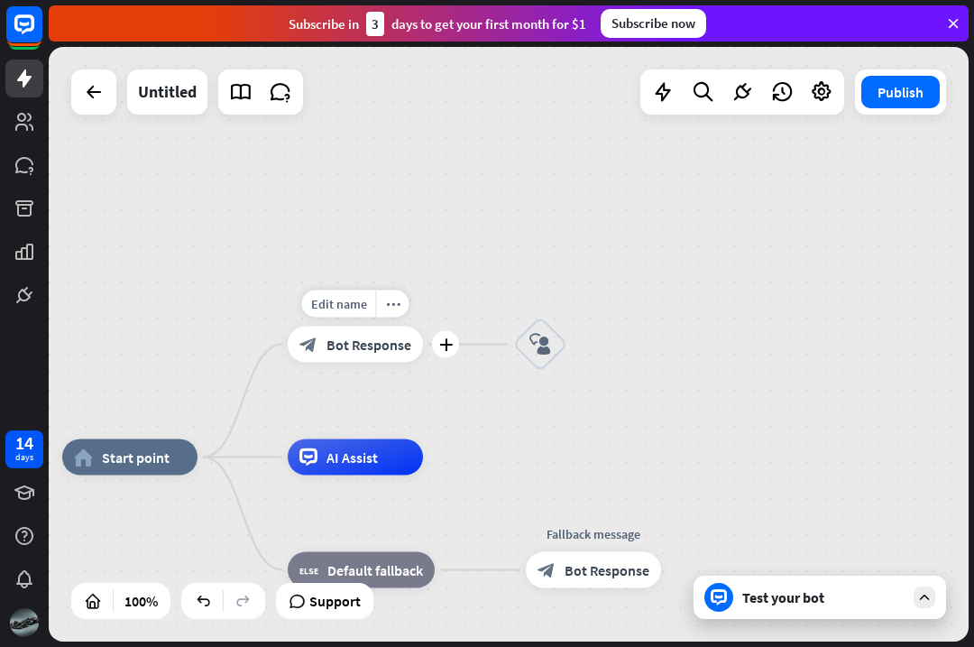
click at [373, 346] on span "Bot Response" at bounding box center [369, 345] width 85 height 18
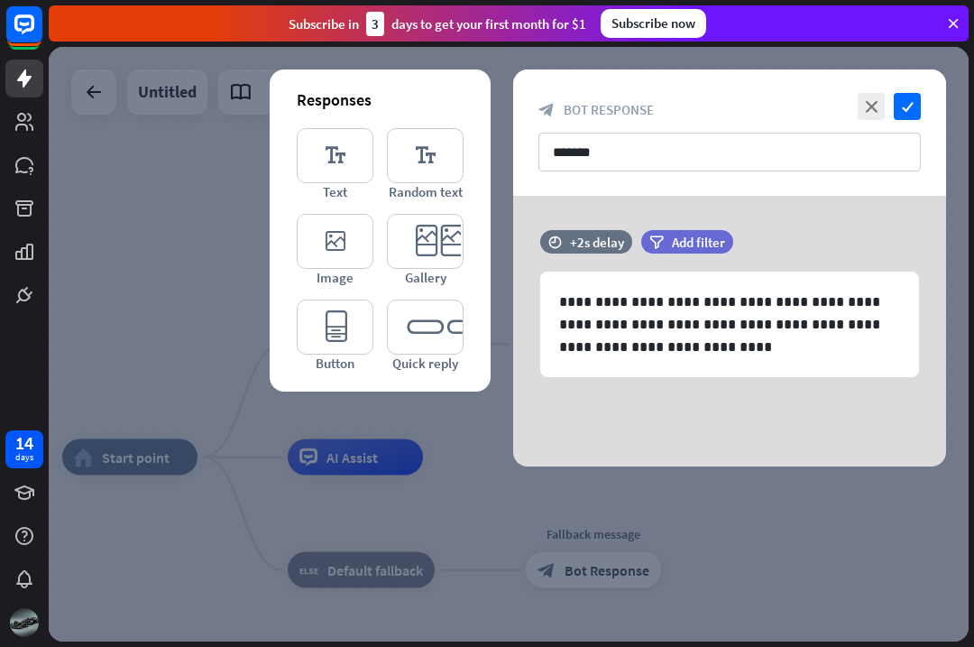
click at [733, 346] on p "**********" at bounding box center [729, 324] width 341 height 68
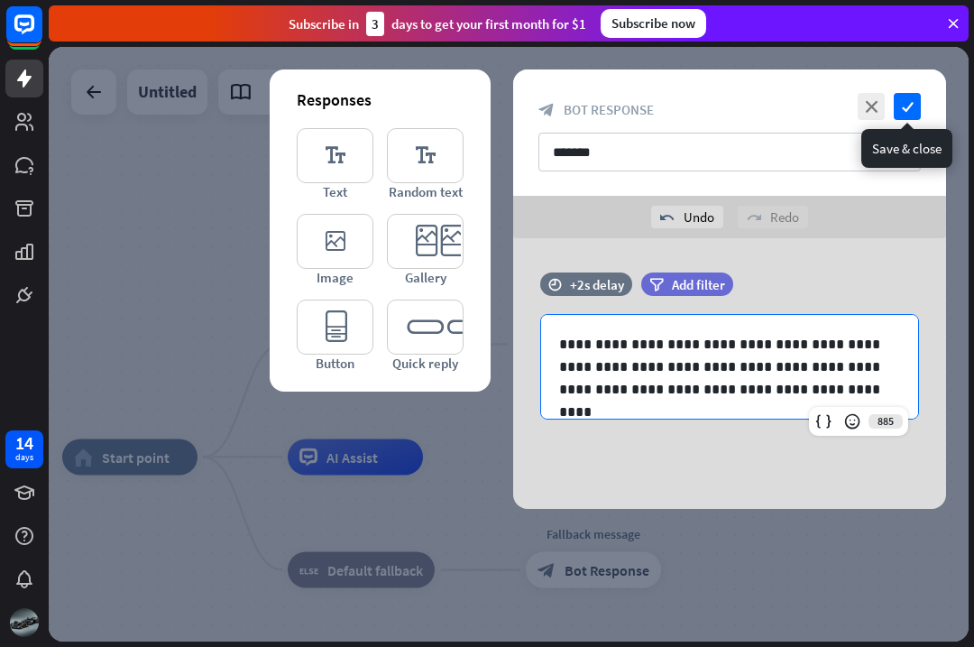
click at [901, 104] on icon "check" at bounding box center [907, 106] width 27 height 27
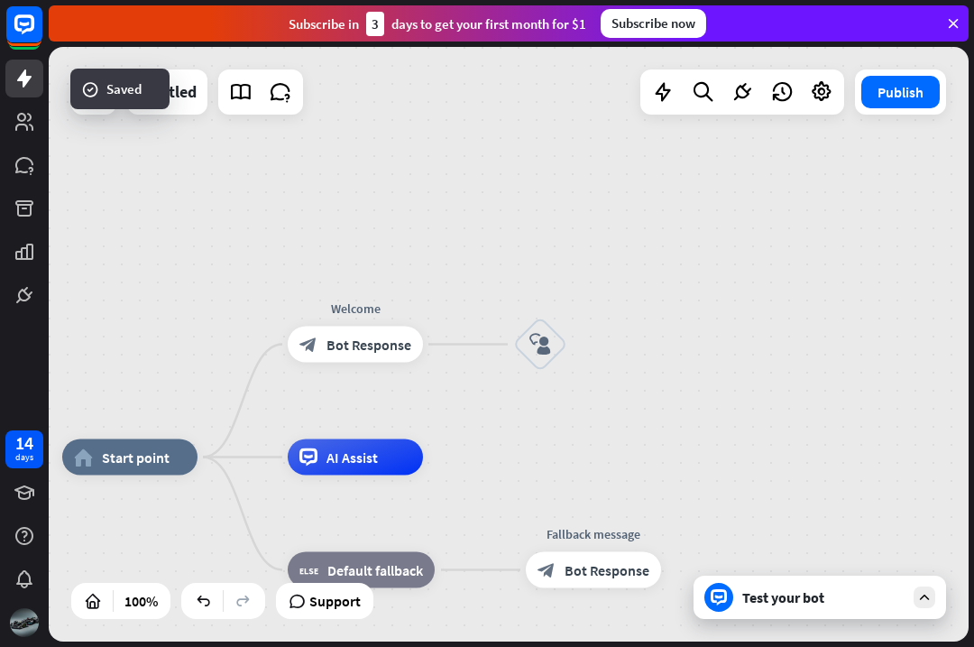
click at [833, 590] on div "Test your bot" at bounding box center [823, 597] width 162 height 18
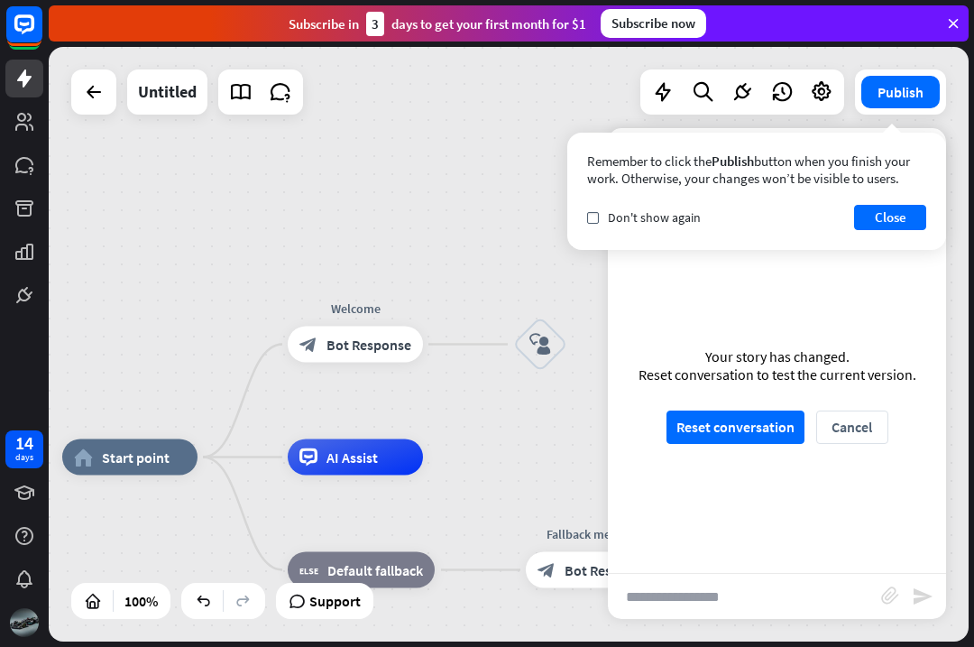
click at [731, 412] on button "Reset conversation" at bounding box center [736, 426] width 138 height 33
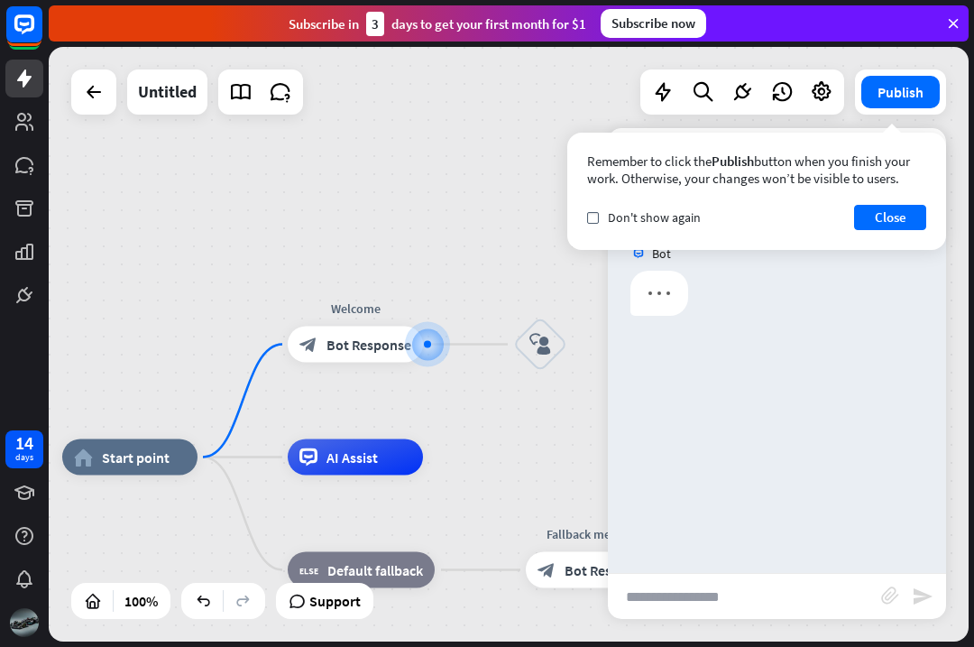
click at [906, 219] on button "Close" at bounding box center [890, 217] width 72 height 25
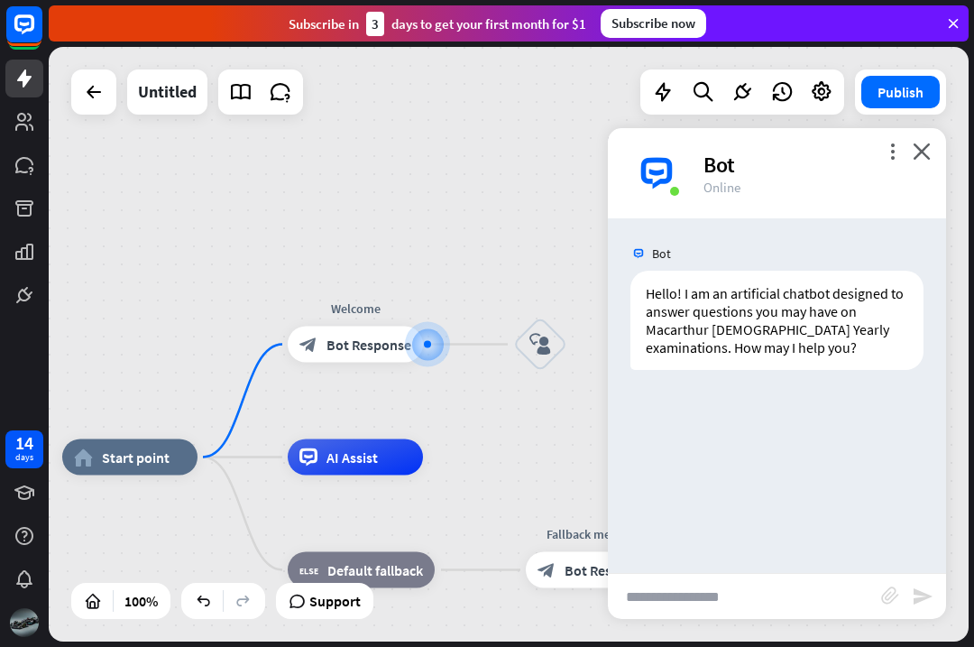
click at [926, 155] on icon "close" at bounding box center [922, 151] width 18 height 17
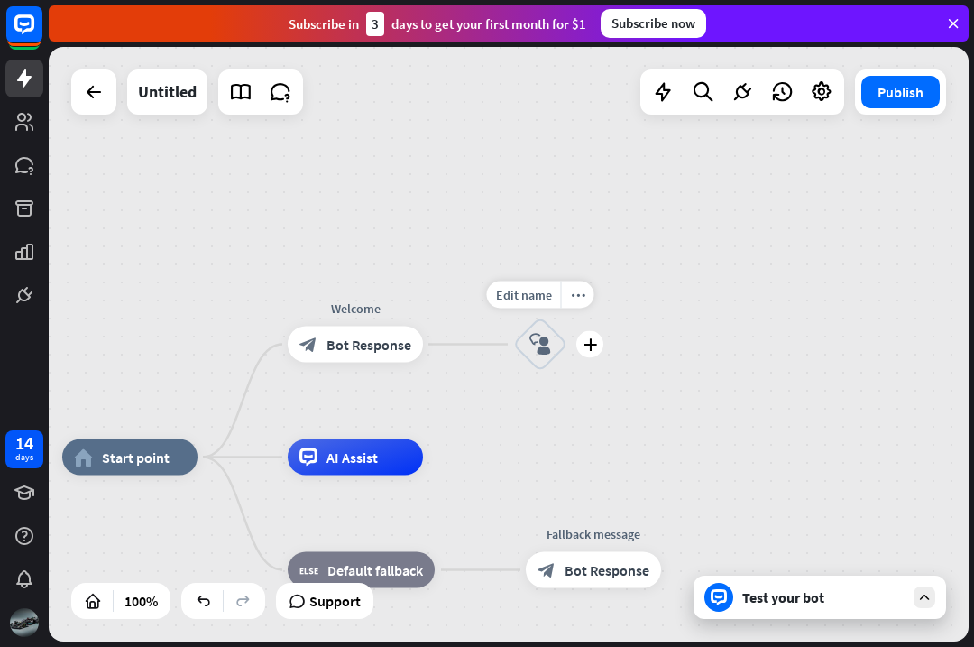
click at [545, 344] on icon "block_user_input" at bounding box center [541, 345] width 22 height 22
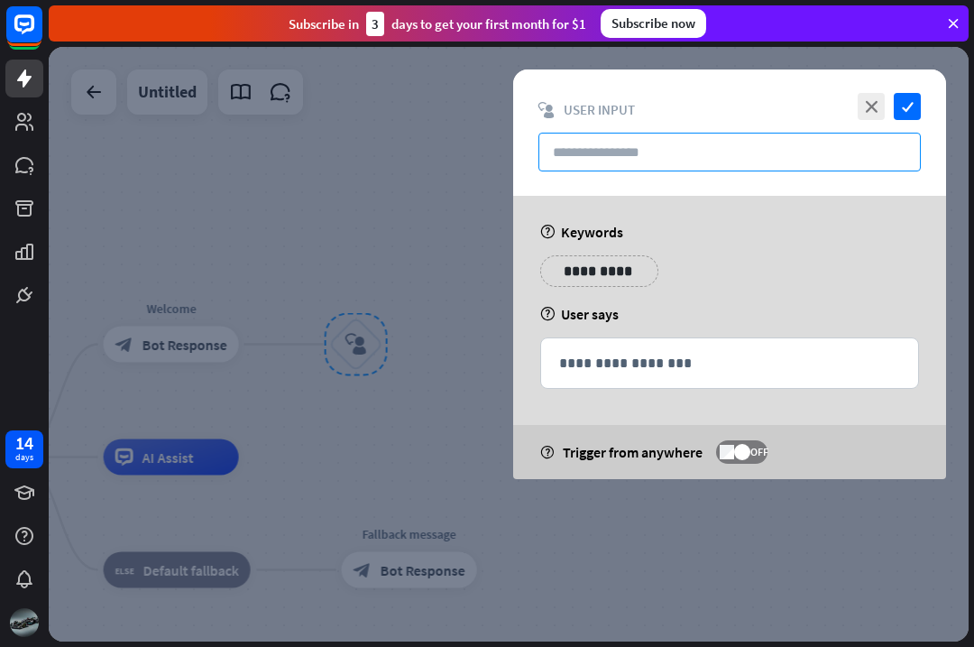
click at [800, 150] on input "text" at bounding box center [730, 152] width 382 height 39
type input "*"
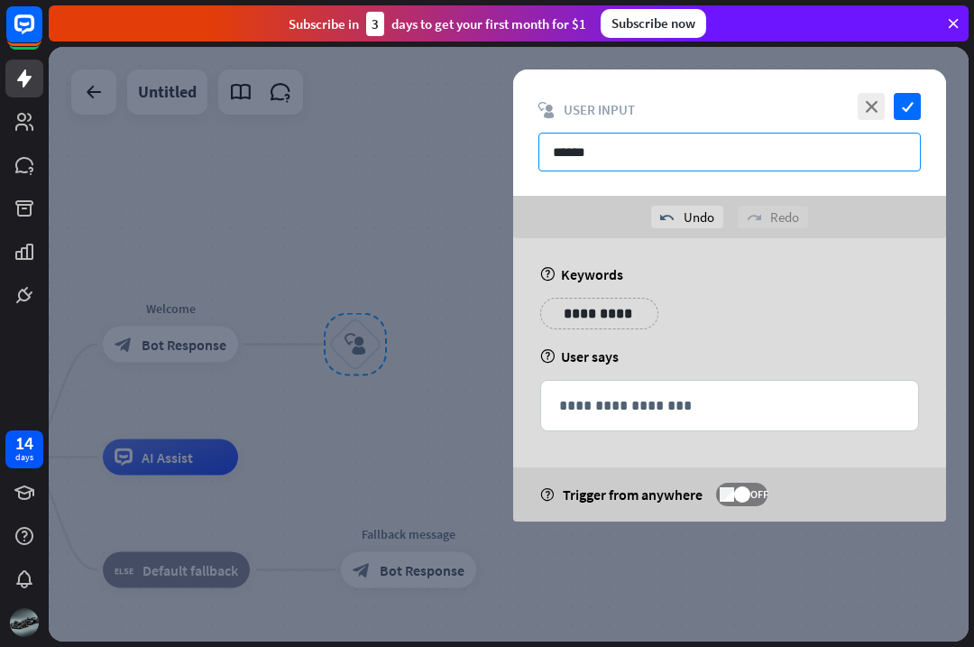
type input "******"
click at [611, 303] on p "**********" at bounding box center [599, 313] width 91 height 23
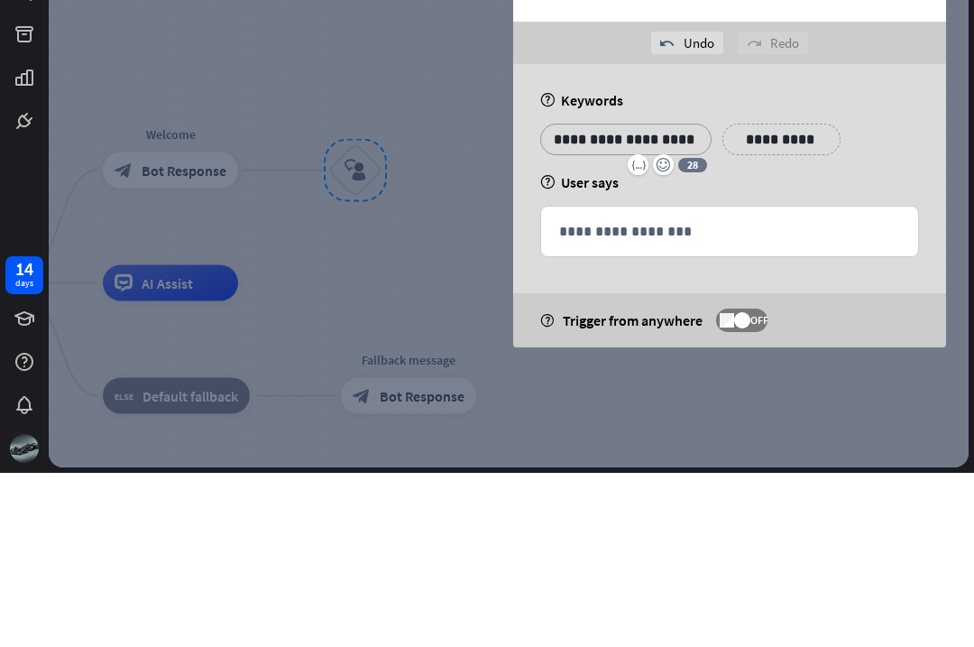
click at [788, 302] on p "**********" at bounding box center [781, 313] width 91 height 23
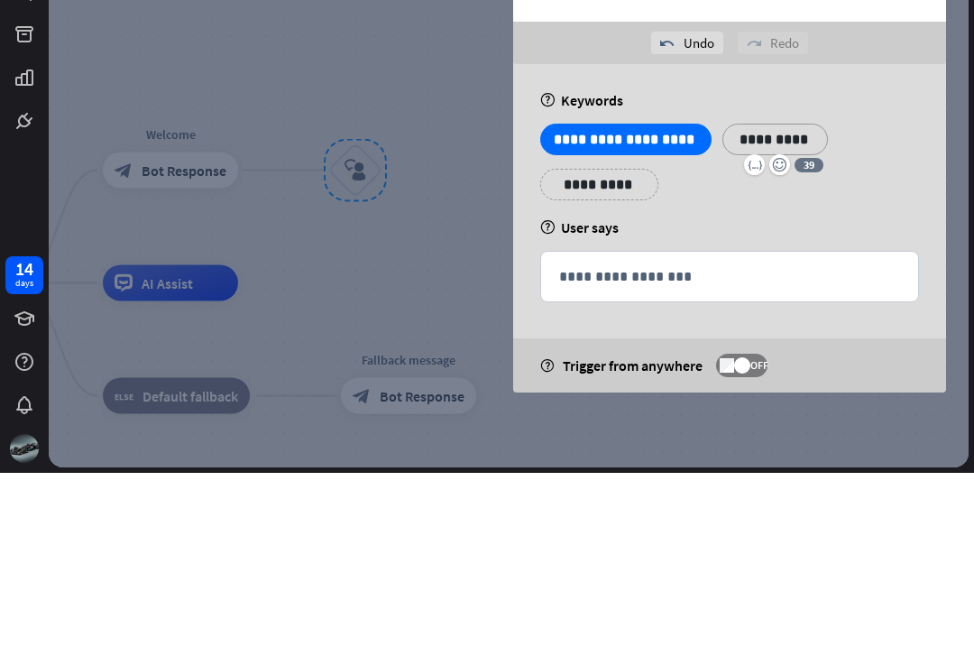
click at [601, 347] on p "**********" at bounding box center [599, 358] width 91 height 23
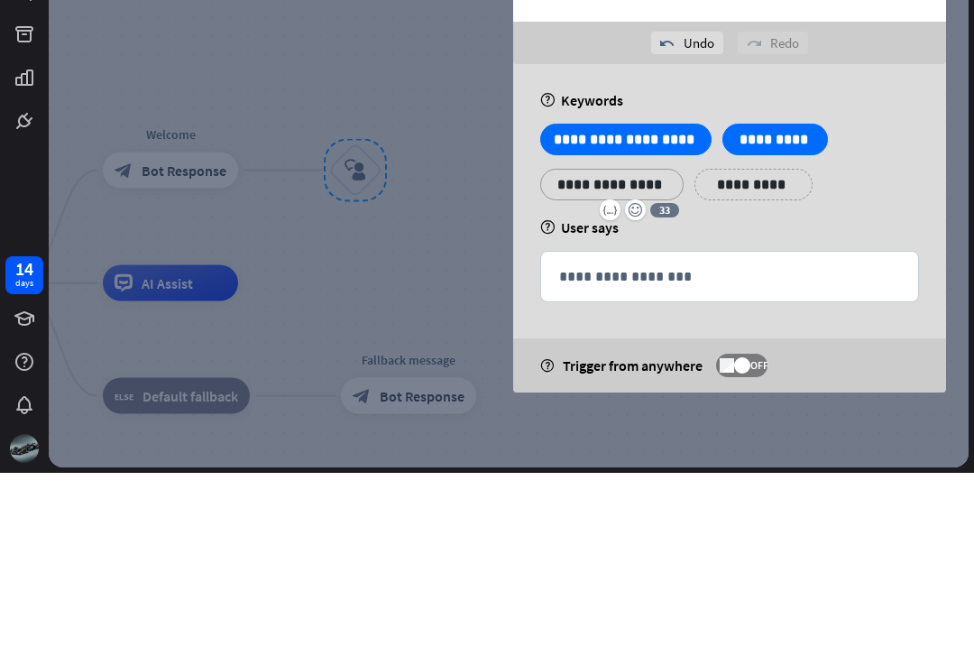
click at [778, 439] on p "**********" at bounding box center [729, 450] width 341 height 23
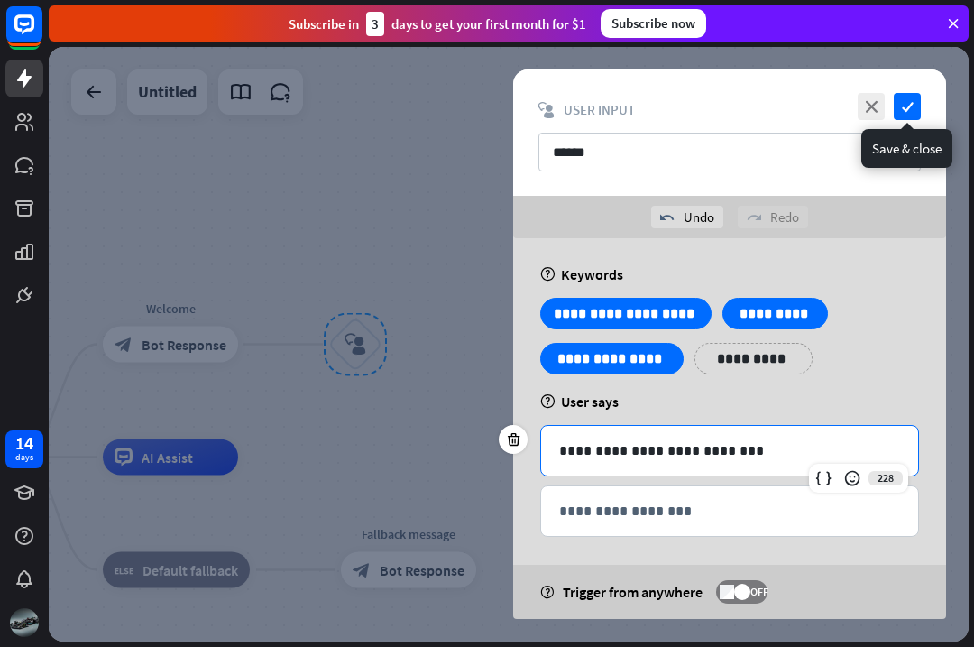
click at [906, 104] on icon "check" at bounding box center [907, 106] width 27 height 27
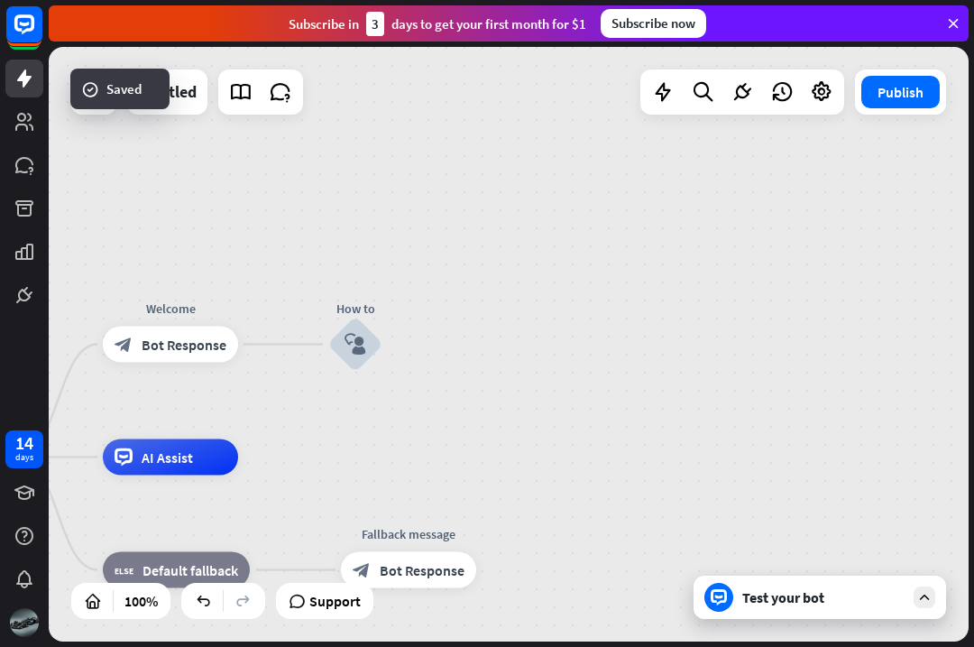
click at [861, 598] on div "Test your bot" at bounding box center [823, 597] width 162 height 18
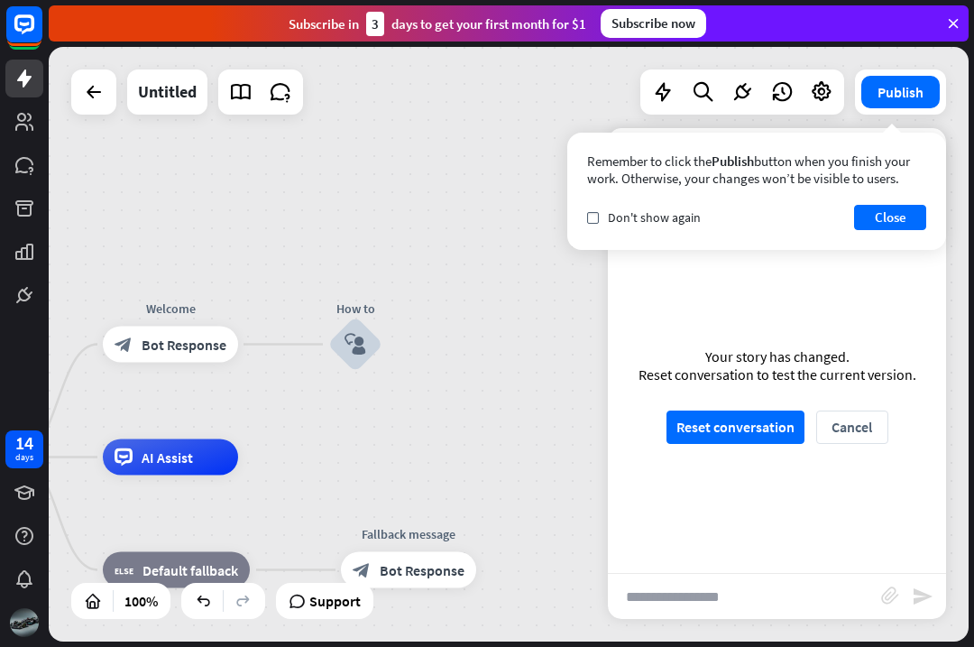
click at [728, 434] on button "Reset conversation" at bounding box center [736, 426] width 138 height 33
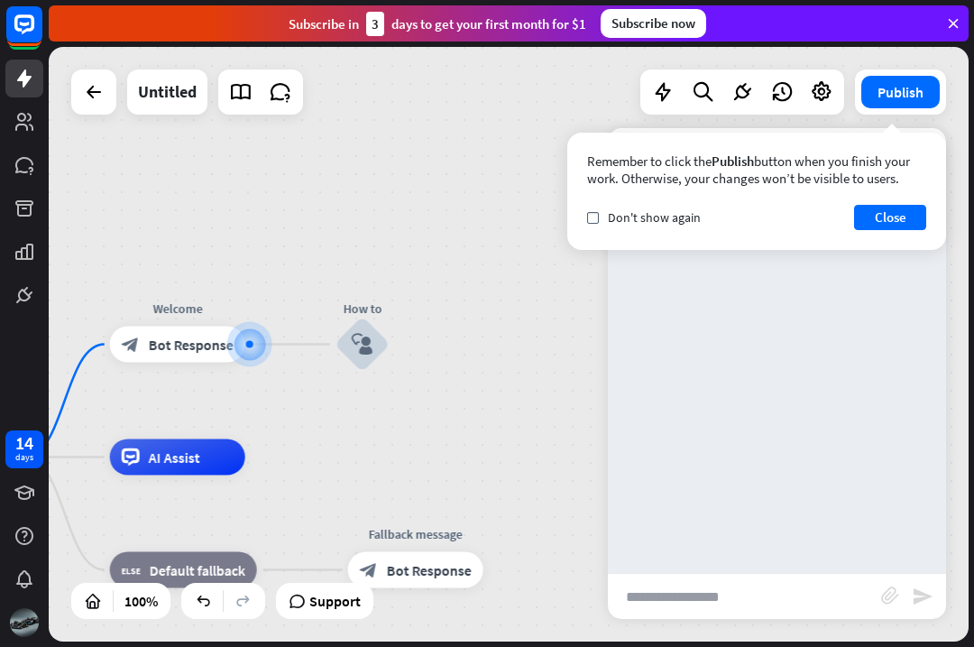
click at [636, 215] on span "Don't show again" at bounding box center [654, 217] width 93 height 16
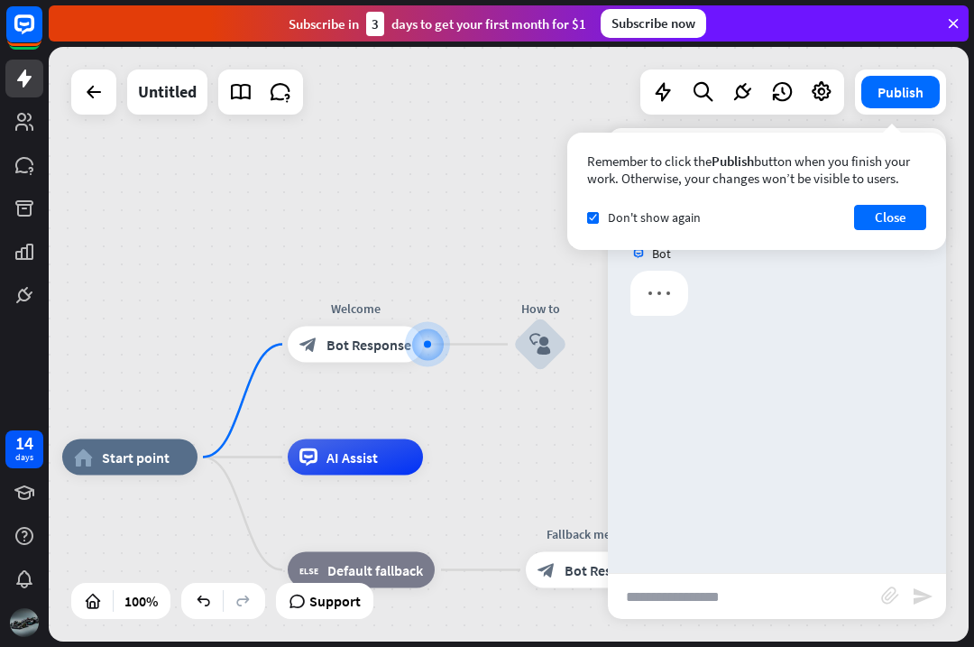
click at [900, 215] on button "Close" at bounding box center [890, 217] width 72 height 25
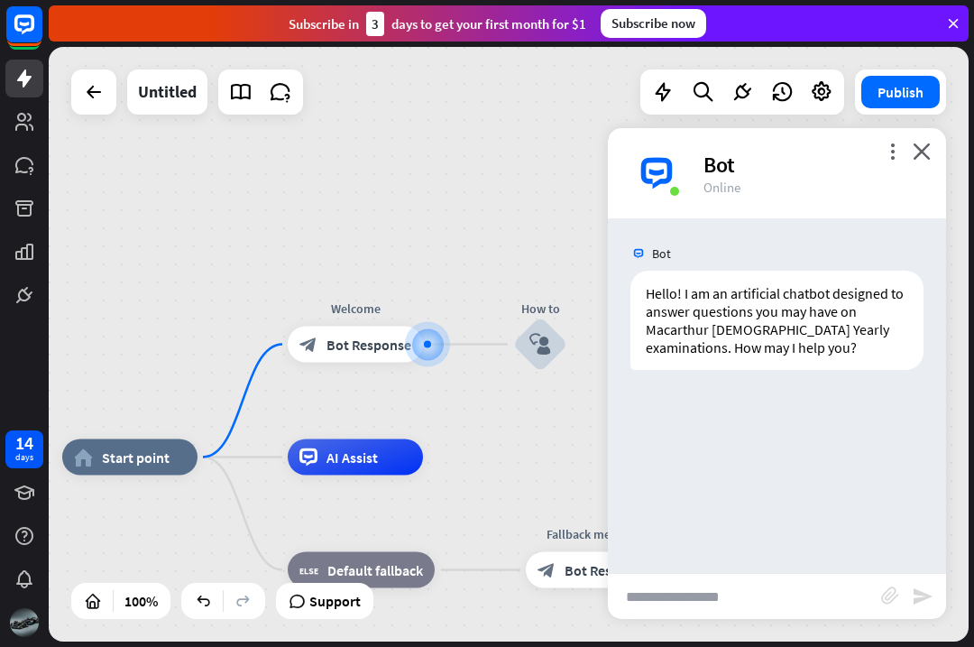
click at [778, 599] on input "text" at bounding box center [744, 596] width 273 height 45
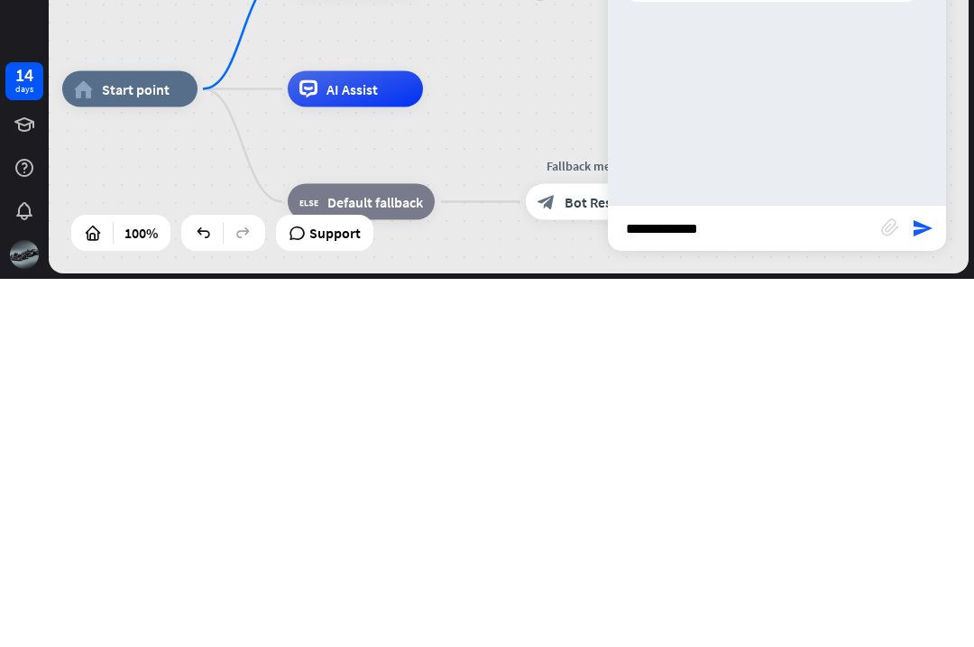
type input "**********"
click at [914, 585] on icon "send" at bounding box center [923, 596] width 22 height 22
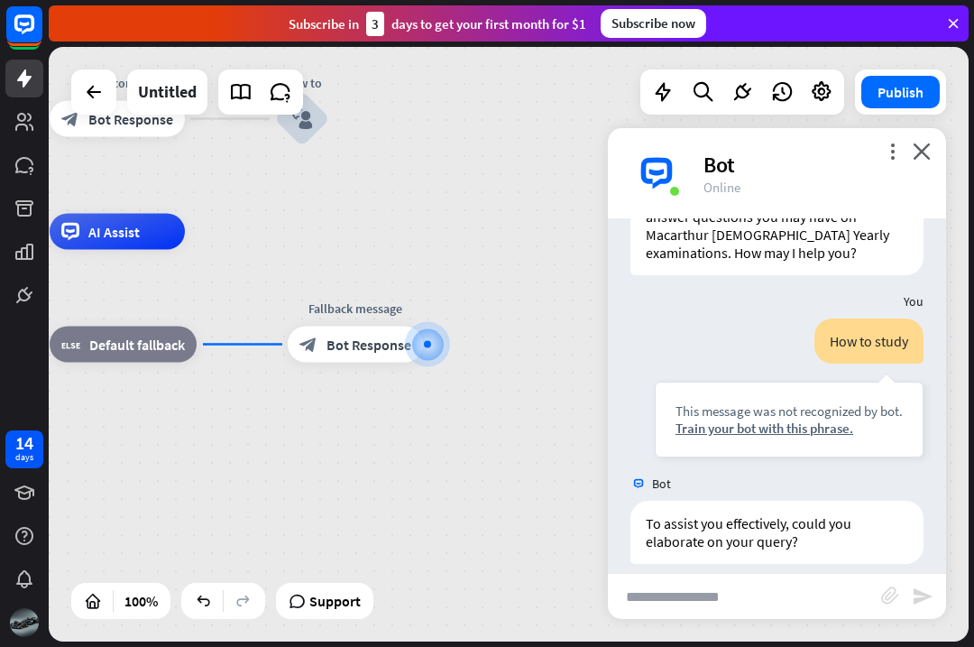
scroll to position [113, 0]
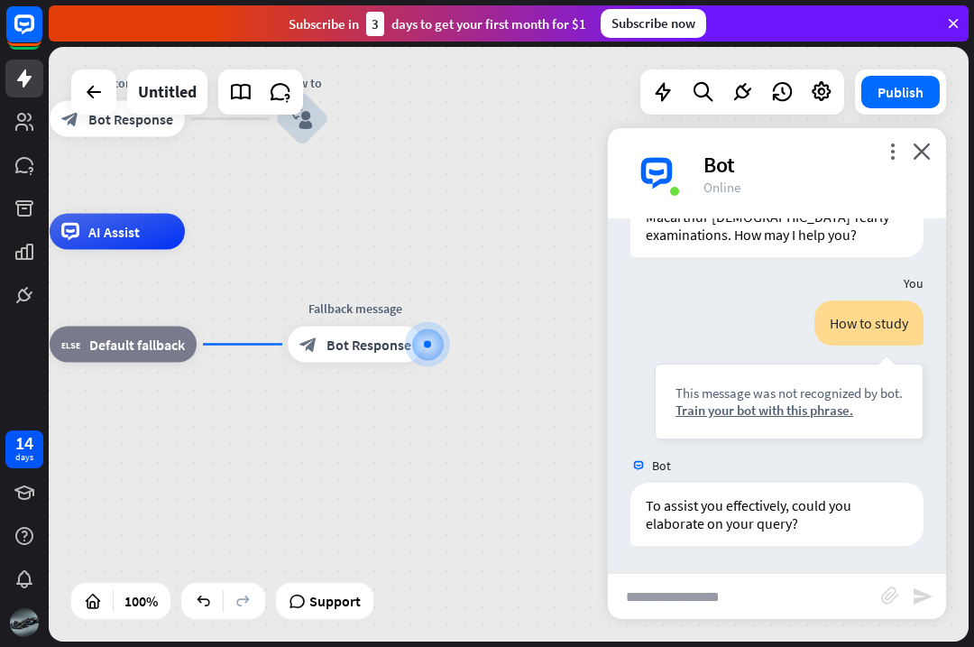
click at [801, 409] on div "Train your bot with this phrase." at bounding box center [789, 409] width 227 height 17
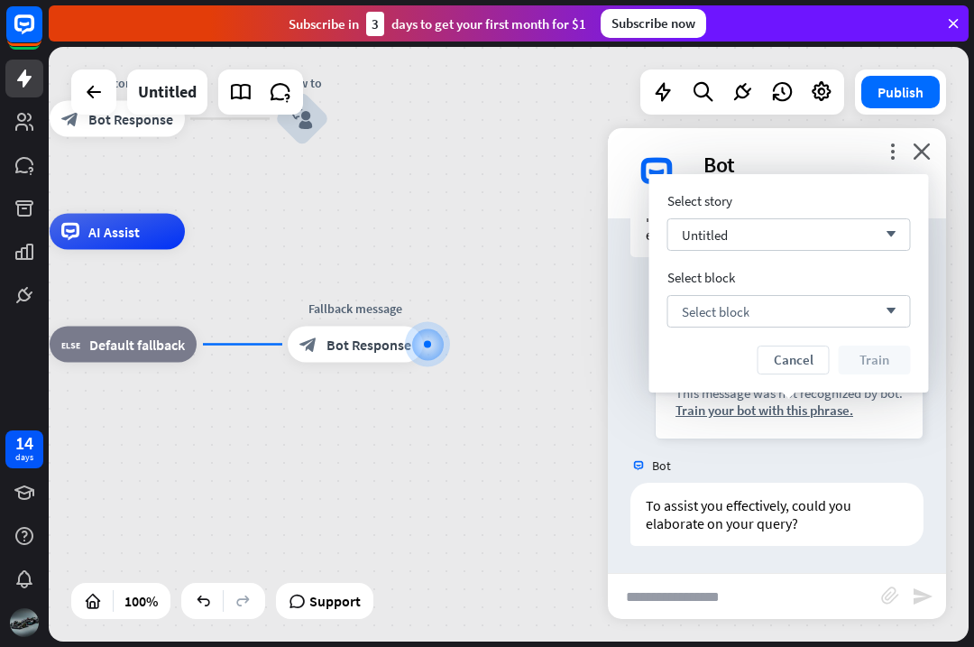
click at [859, 319] on div "Select block arrow_down" at bounding box center [790, 311] width 244 height 32
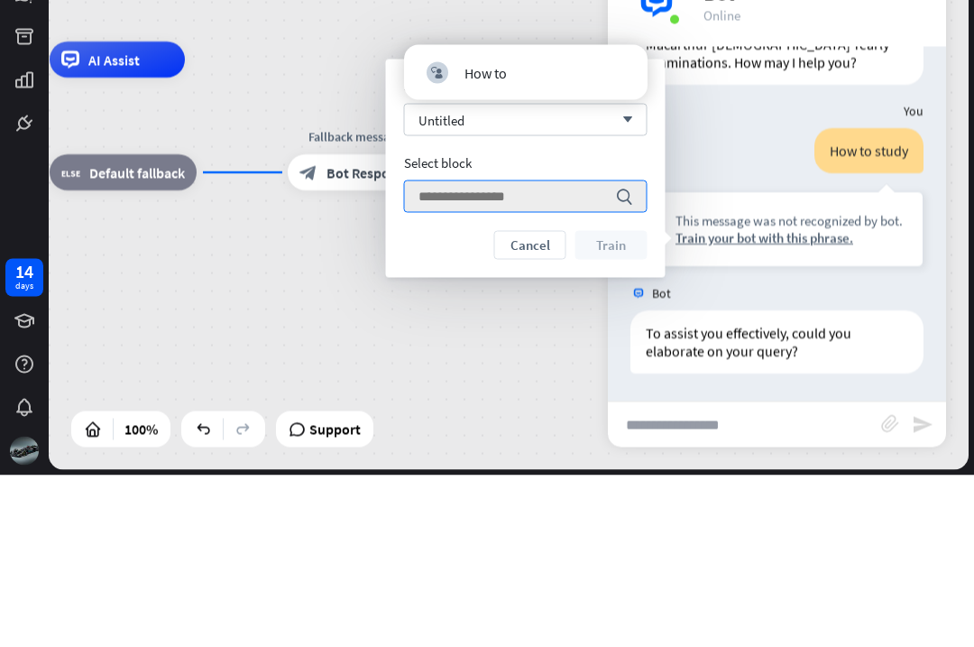
type input "*"
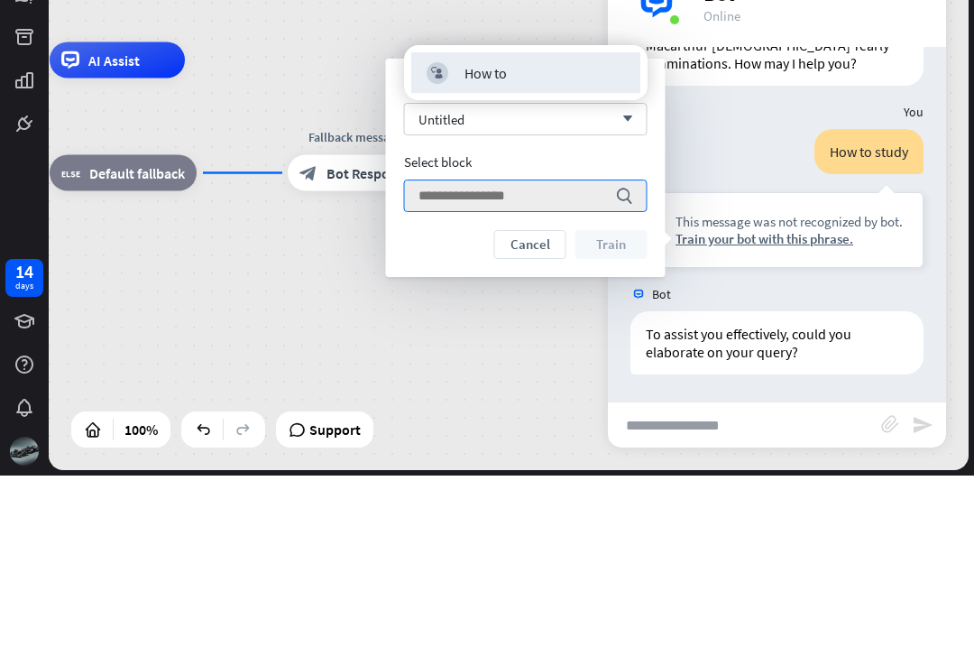
click at [577, 274] on div "Untitled arrow_down" at bounding box center [526, 290] width 244 height 32
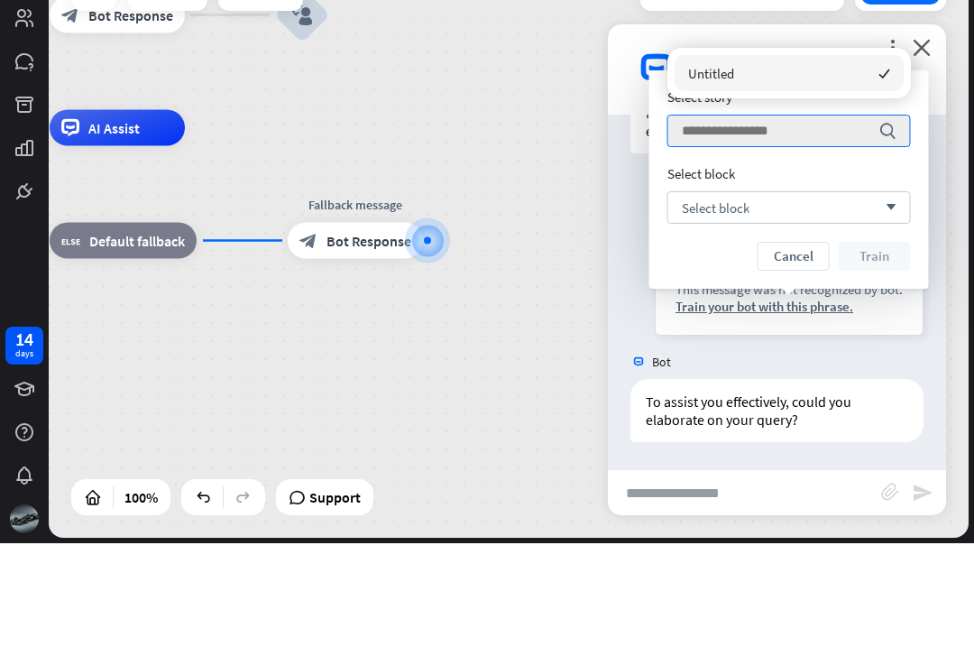
click at [756, 295] on div "Select block arrow_down" at bounding box center [790, 311] width 244 height 32
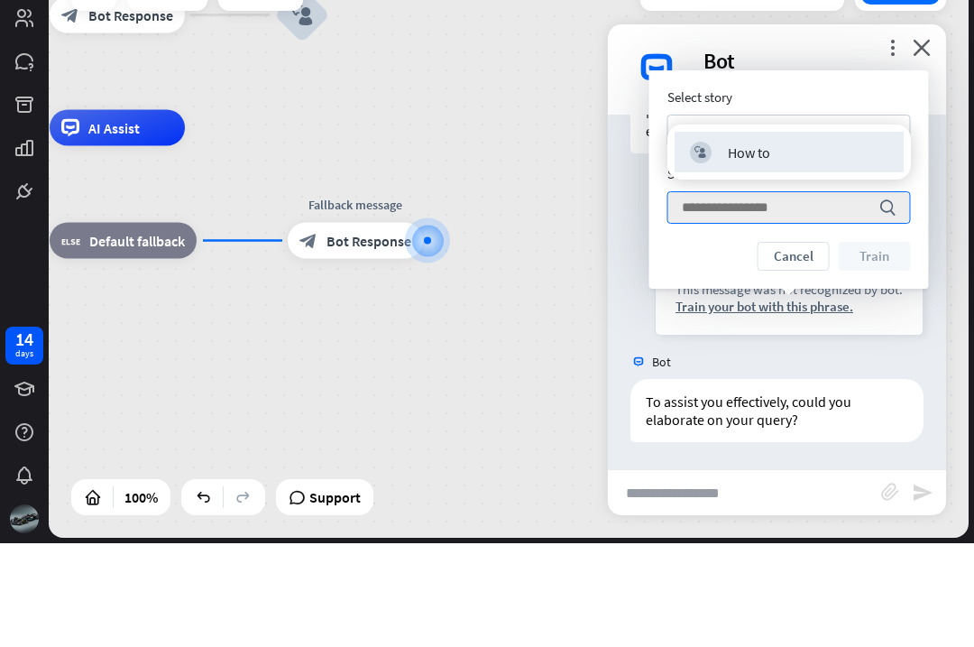
click at [756, 247] on div "How to" at bounding box center [749, 256] width 42 height 18
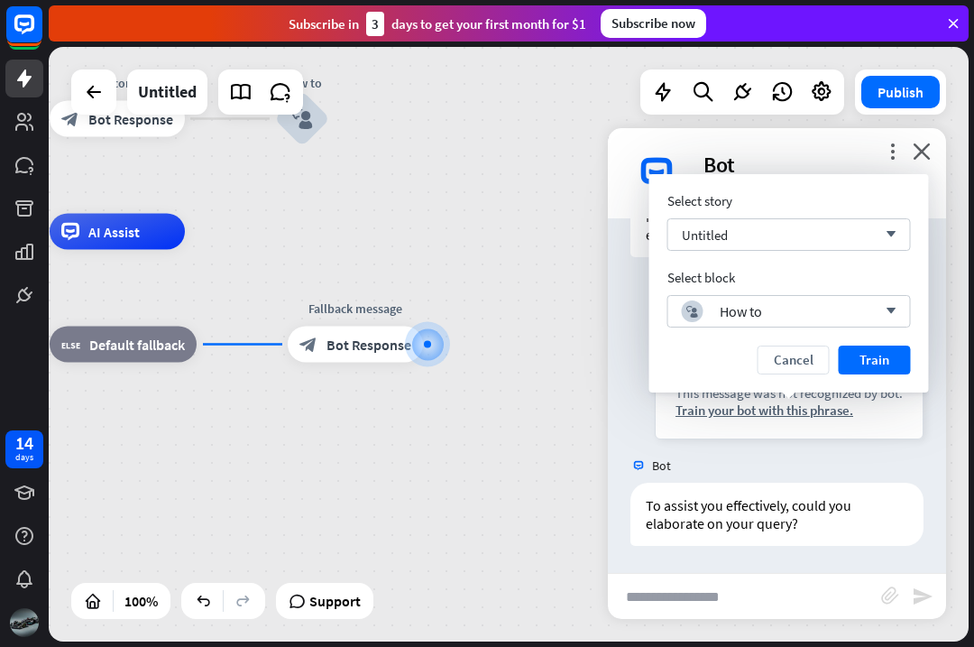
click at [877, 363] on button "Train" at bounding box center [875, 359] width 72 height 29
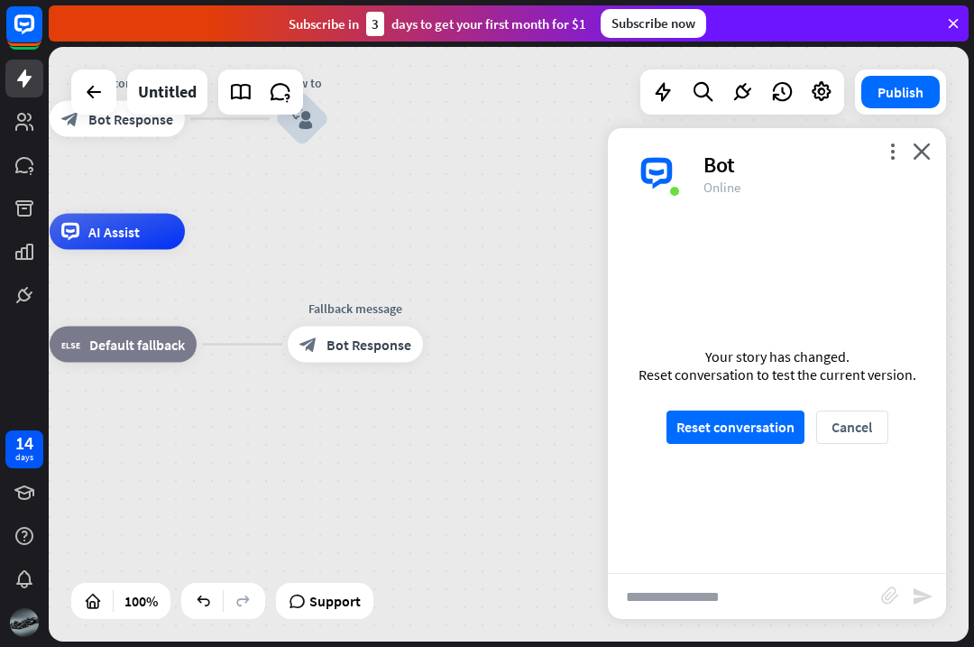
scroll to position [96, 0]
click at [754, 436] on button "Reset conversation" at bounding box center [736, 426] width 138 height 33
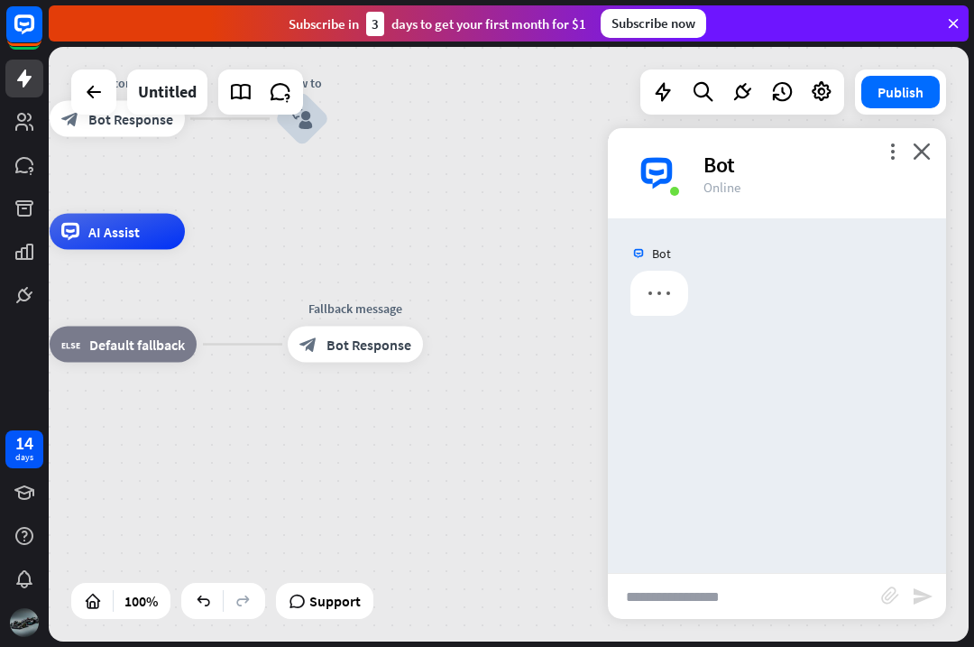
scroll to position [0, 0]
click at [739, 601] on input "text" at bounding box center [744, 596] width 273 height 45
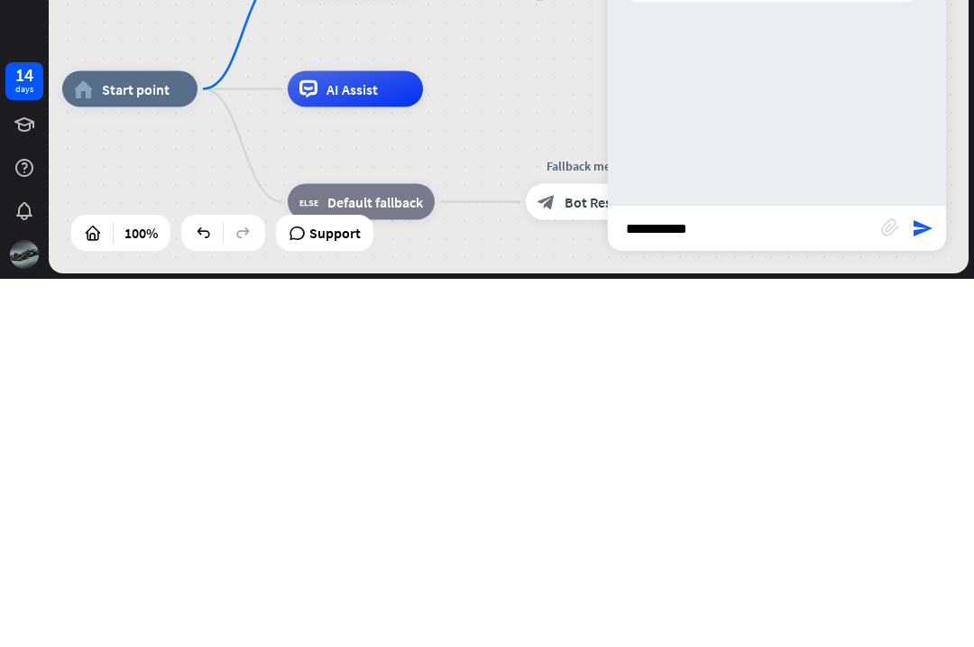
type input "**********"
click at [916, 585] on icon "send" at bounding box center [923, 596] width 22 height 22
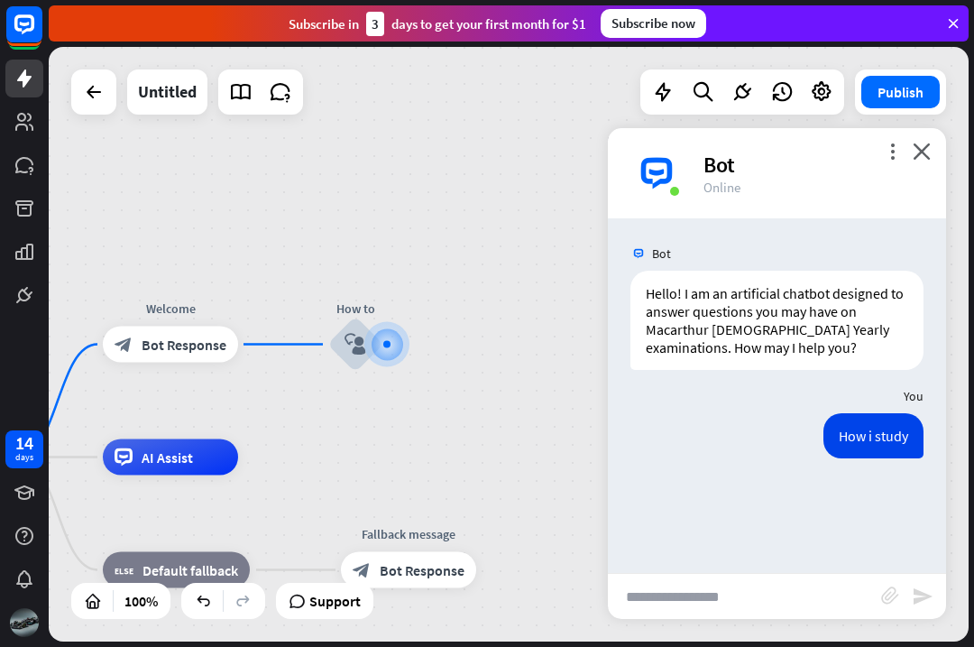
click at [923, 149] on icon "close" at bounding box center [922, 151] width 18 height 17
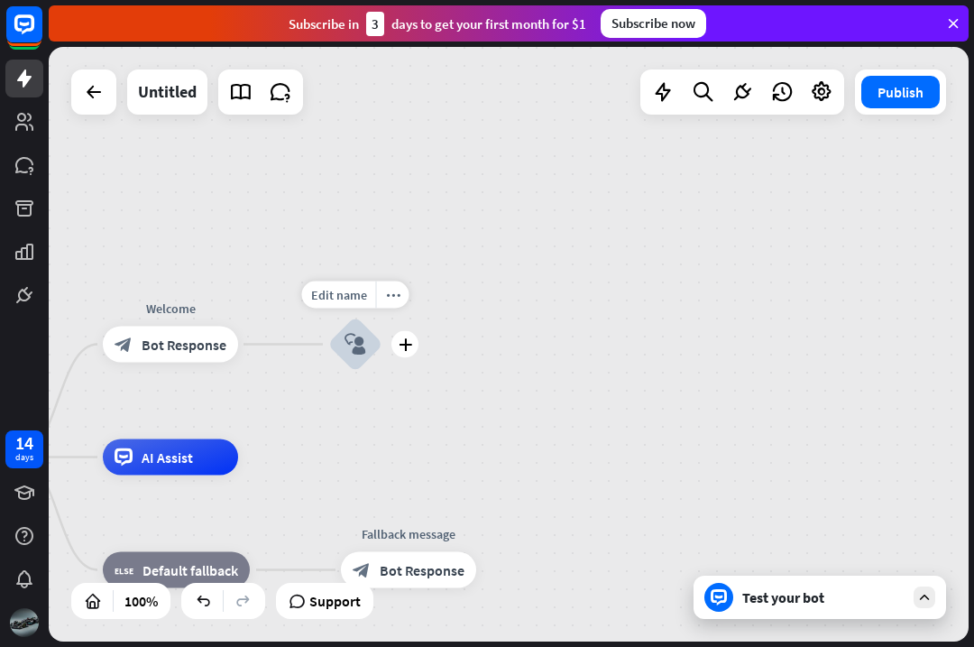
click at [397, 347] on div "plus" at bounding box center [404, 344] width 27 height 27
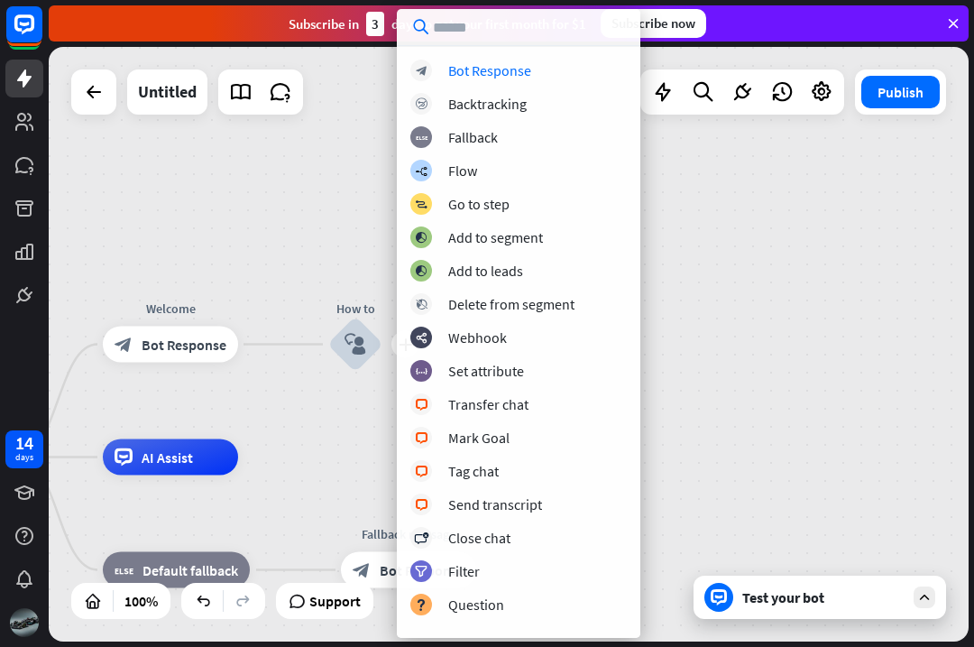
click at [541, 73] on div "block_bot_response Bot Response" at bounding box center [518, 71] width 216 height 22
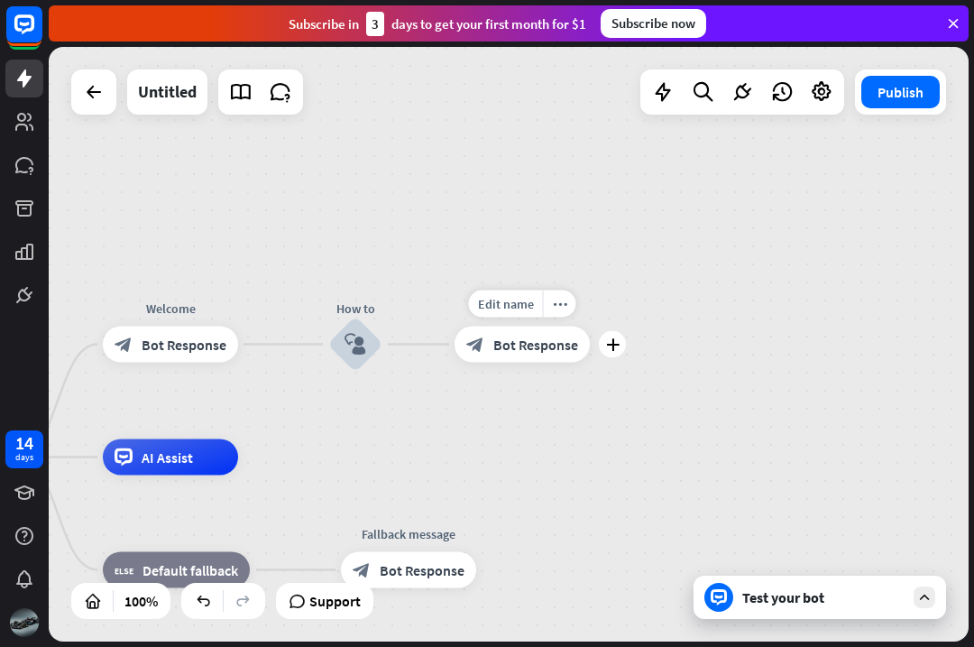
click at [523, 340] on span "Bot Response" at bounding box center [535, 345] width 85 height 18
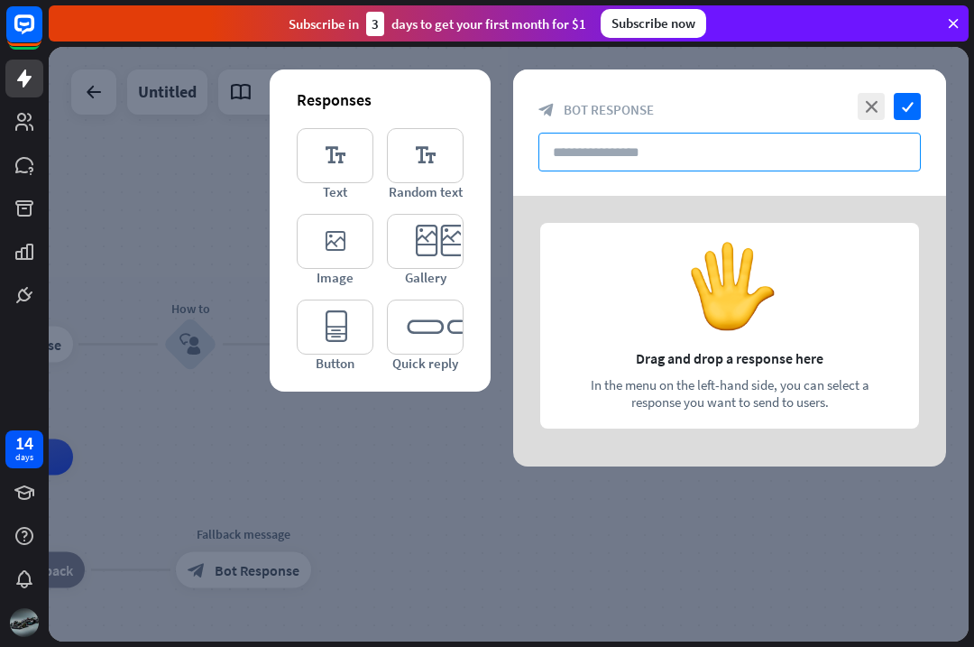
click at [768, 153] on input "text" at bounding box center [730, 152] width 382 height 39
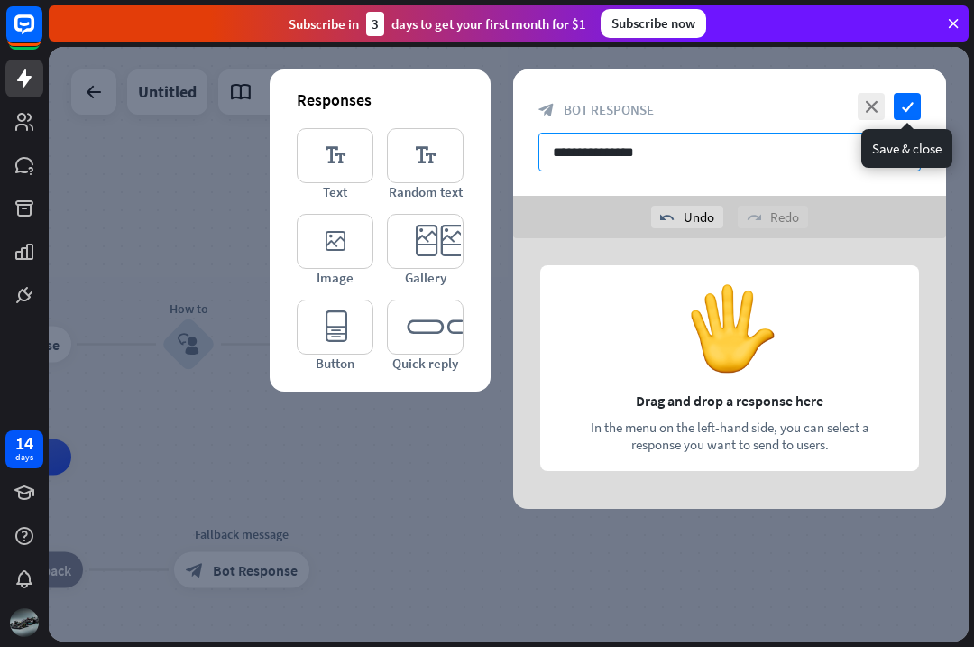
type input "**********"
click at [896, 113] on icon "check" at bounding box center [907, 106] width 27 height 27
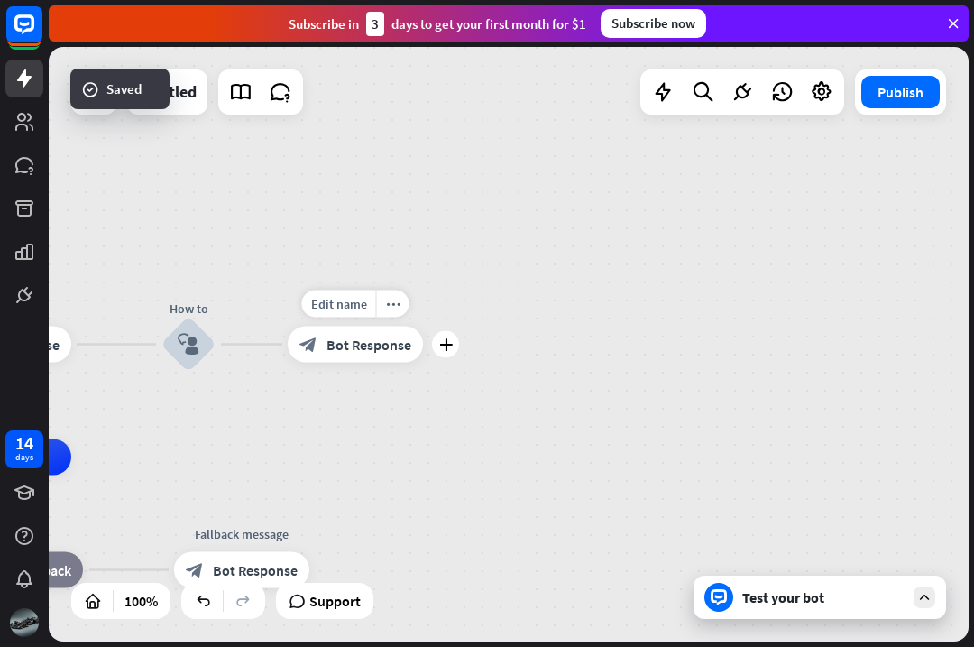
click at [378, 335] on div "block_bot_response Bot Response" at bounding box center [355, 345] width 135 height 36
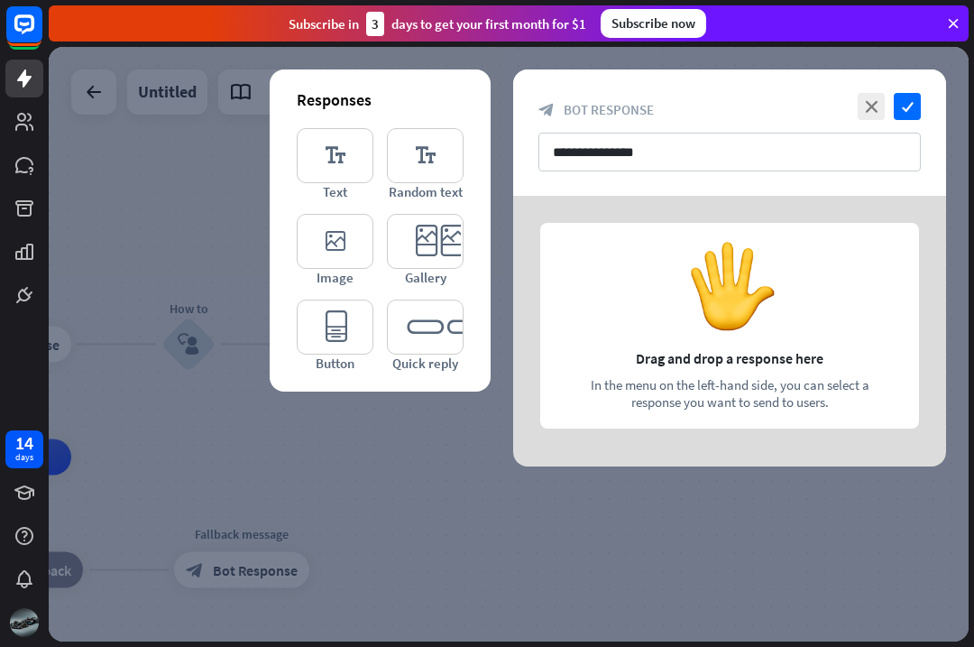
click at [334, 155] on icon "editor_text" at bounding box center [335, 155] width 77 height 55
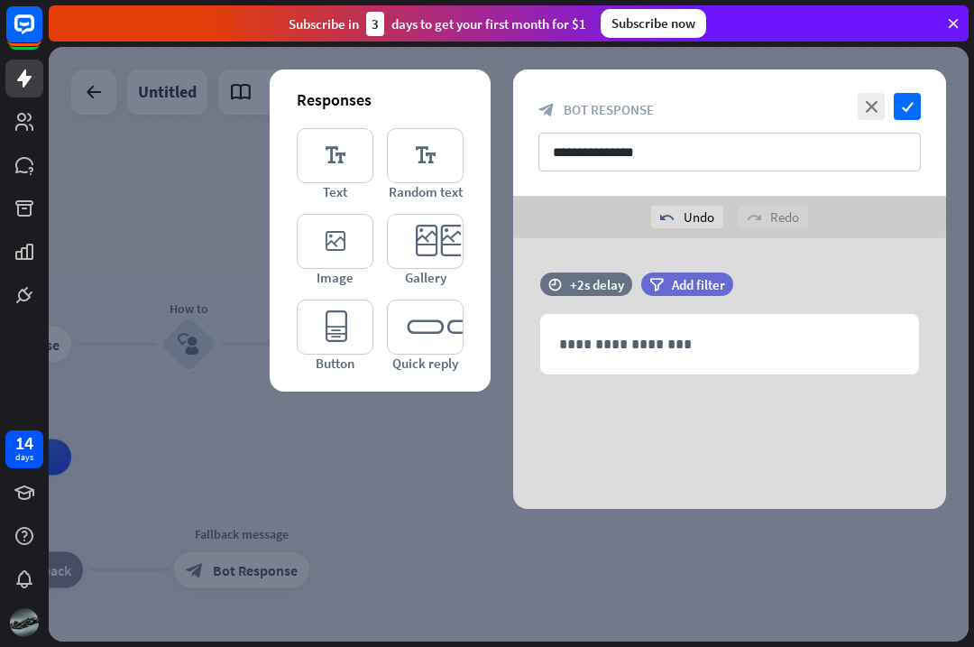
click at [700, 341] on p "**********" at bounding box center [729, 344] width 341 height 23
